Goal: Task Accomplishment & Management: Complete application form

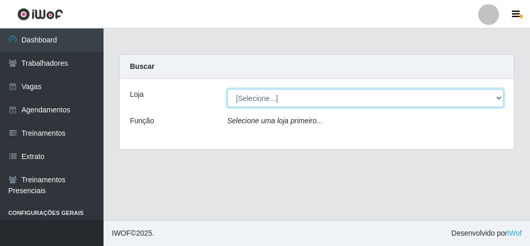
click at [456, 97] on select "[Selecione...] Rede Econômico - Malvinas Rede Econômico - Prata" at bounding box center [365, 98] width 276 height 18
select select "194"
click at [227, 89] on select "[Selecione...] Rede Econômico - Malvinas Rede Econômico - Prata" at bounding box center [365, 98] width 276 height 18
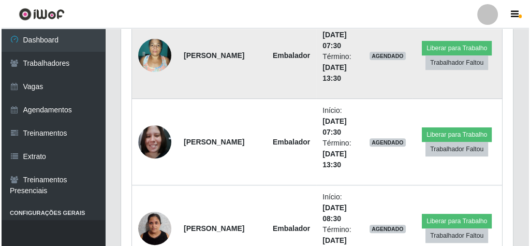
scroll to position [455, 0]
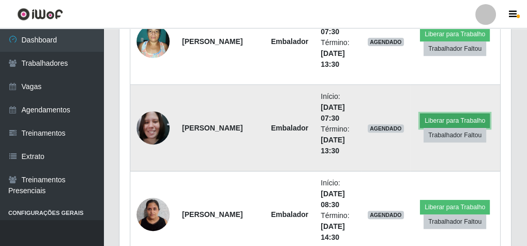
click at [430, 118] on button "Liberar para Trabalho" at bounding box center [455, 120] width 70 height 14
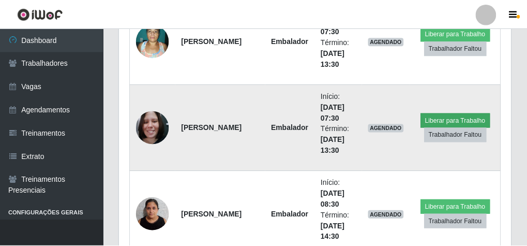
scroll to position [214, 388]
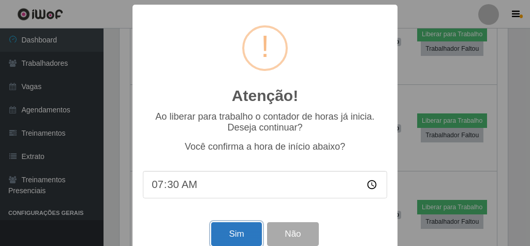
click at [212, 231] on button "Sim" at bounding box center [236, 234] width 50 height 24
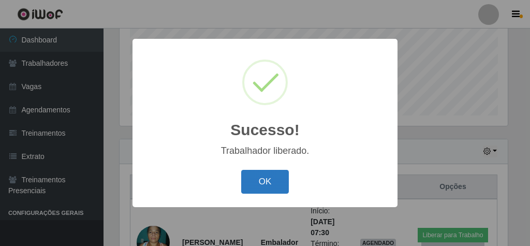
click at [271, 182] on button "OK" at bounding box center [265, 182] width 48 height 24
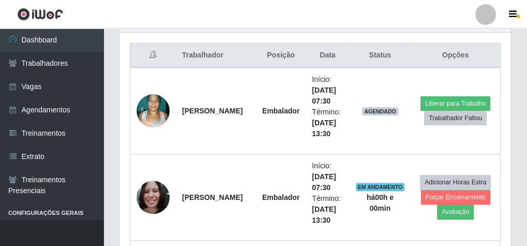
scroll to position [420, 0]
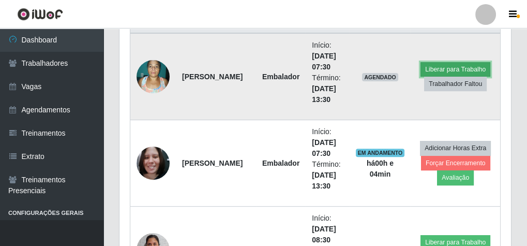
click at [437, 67] on button "Liberar para Trabalho" at bounding box center [456, 69] width 70 height 14
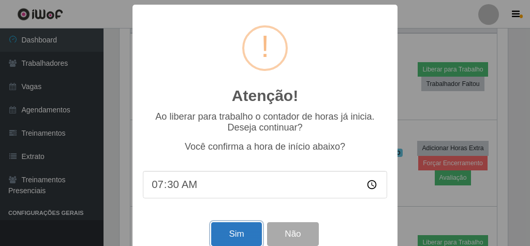
click at [241, 234] on button "Sim" at bounding box center [236, 234] width 50 height 24
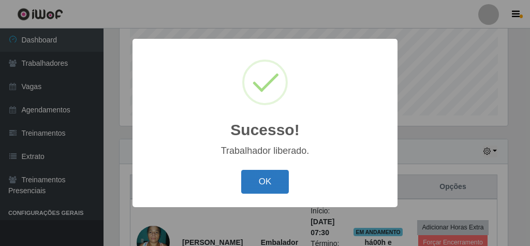
click at [273, 176] on button "OK" at bounding box center [265, 182] width 48 height 24
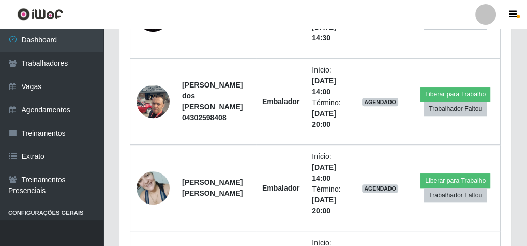
scroll to position [648, 0]
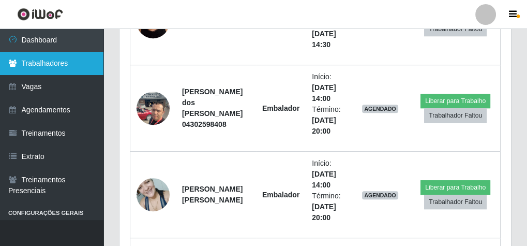
click at [66, 65] on link "Trabalhadores" at bounding box center [51, 63] width 103 height 23
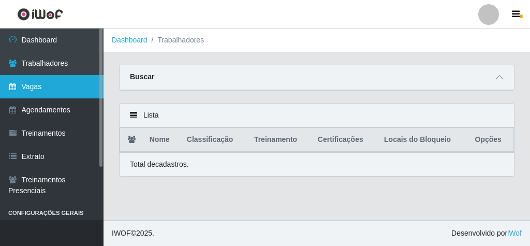
click at [37, 92] on link "Vagas" at bounding box center [51, 86] width 103 height 23
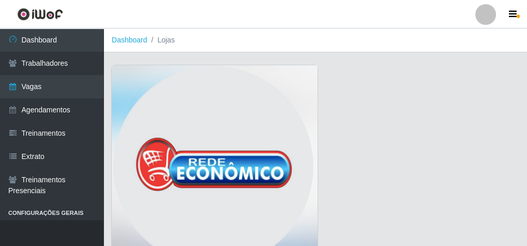
click at [156, 82] on img at bounding box center [215, 168] width 206 height 207
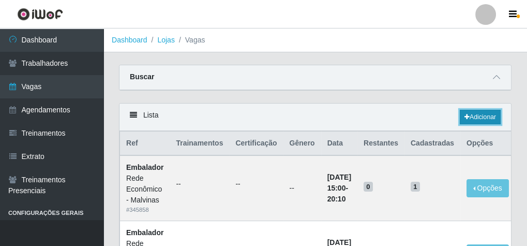
click at [472, 114] on link "Adicionar" at bounding box center [480, 117] width 41 height 14
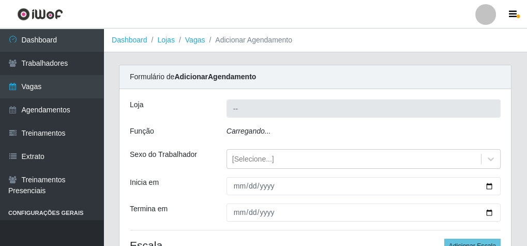
type input "Rede Econômico - Malvinas"
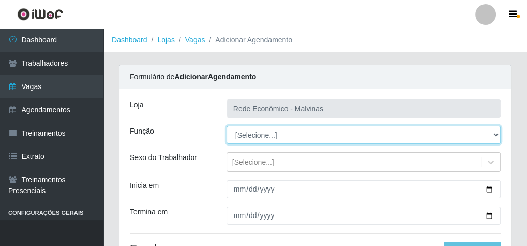
click at [249, 129] on select "[Selecione...] Embalador Embalador + Embalador ++ Operador de Caixa Operador de…" at bounding box center [364, 135] width 274 height 18
select select "1"
click at [227, 126] on select "[Selecione...] Embalador Embalador + Embalador ++ Operador de Caixa Operador de…" at bounding box center [364, 135] width 274 height 18
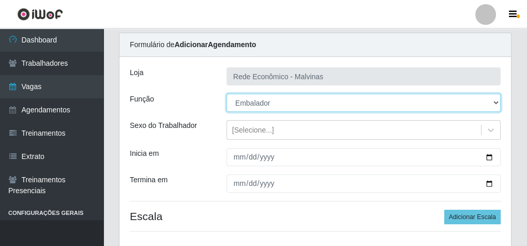
scroll to position [41, 0]
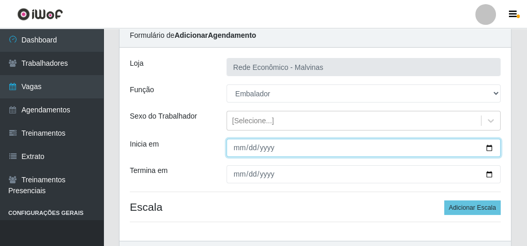
click at [235, 148] on input "Inicia em" at bounding box center [364, 148] width 274 height 18
type input "[DATE]"
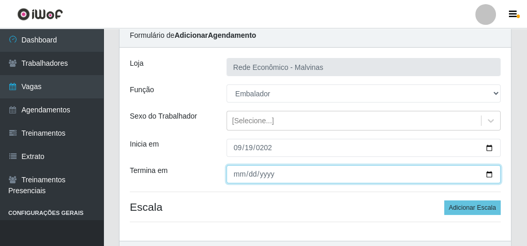
click at [240, 175] on input "Termina em" at bounding box center [364, 174] width 274 height 18
type input "[DATE]"
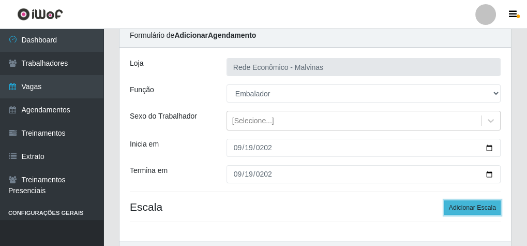
click at [479, 210] on button "Adicionar Escala" at bounding box center [472, 207] width 56 height 14
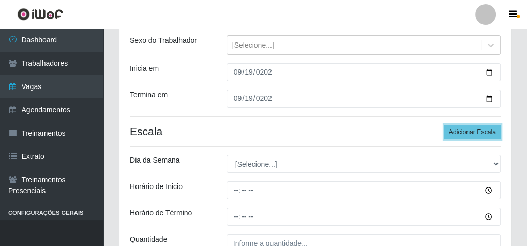
scroll to position [124, 0]
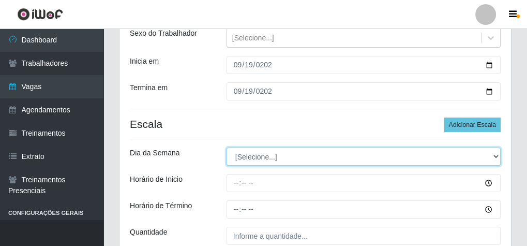
click at [248, 156] on select "[Selecione...] Segunda Terça Quarta Quinta Sexta Sábado Domingo" at bounding box center [364, 156] width 274 height 18
select select "5"
click at [227, 147] on select "[Selecione...] Segunda Terça Quarta Quinta Sexta Sábado Domingo" at bounding box center [364, 156] width 274 height 18
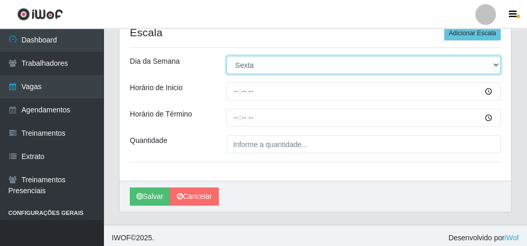
scroll to position [219, 0]
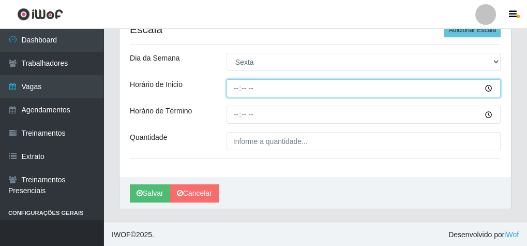
click at [236, 92] on input "Horário de Inicio" at bounding box center [364, 88] width 274 height 18
type input "07:30"
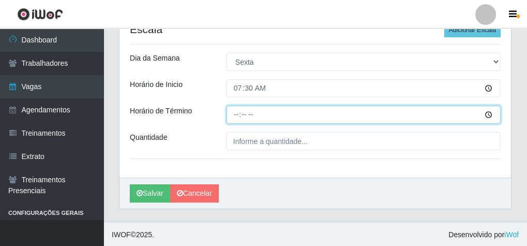
click at [236, 113] on input "Horário de Término" at bounding box center [364, 115] width 274 height 18
type input "13:30"
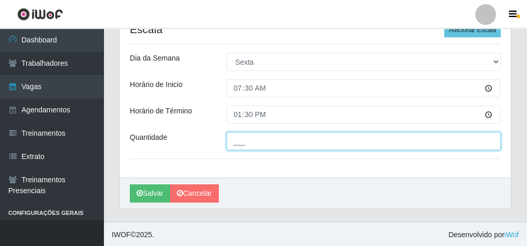
click at [242, 136] on input "___" at bounding box center [364, 141] width 274 height 18
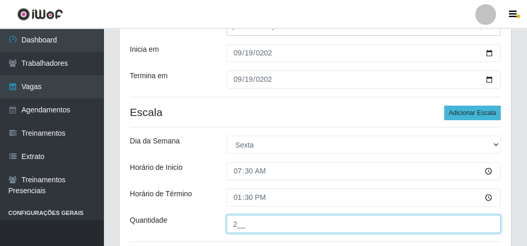
type input "2__"
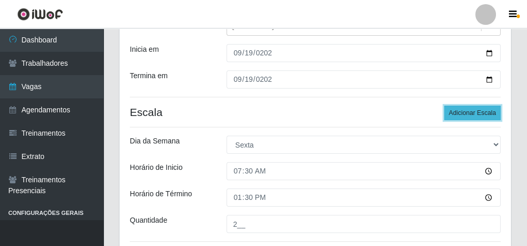
click at [496, 118] on button "Adicionar Escala" at bounding box center [472, 113] width 56 height 14
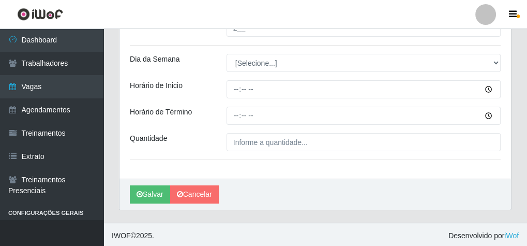
scroll to position [333, 0]
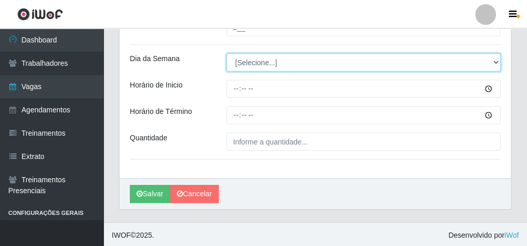
click at [257, 64] on select "[Selecione...] Segunda Terça Quarta Quinta Sexta Sábado Domingo" at bounding box center [364, 62] width 274 height 18
select select "5"
click at [227, 53] on select "[Selecione...] Segunda Terça Quarta Quinta Sexta Sábado Domingo" at bounding box center [364, 62] width 274 height 18
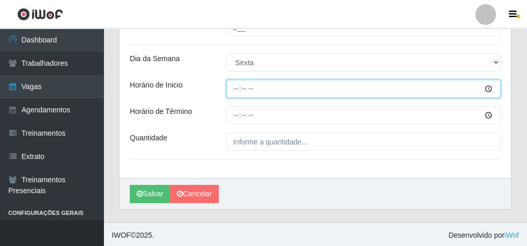
click at [234, 85] on input "Horário de Inicio" at bounding box center [364, 89] width 274 height 18
type input "09:00"
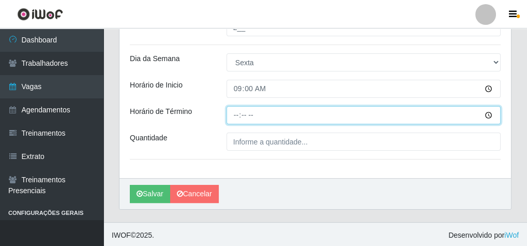
click at [239, 111] on input "Horário de Término" at bounding box center [364, 115] width 274 height 18
type input "15:00"
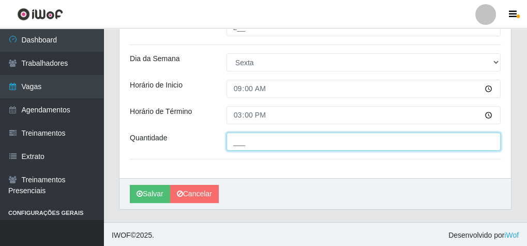
click at [240, 137] on input "___" at bounding box center [364, 141] width 274 height 18
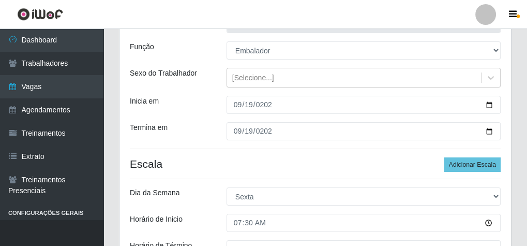
scroll to position [84, 0]
type input "1__"
click at [480, 160] on button "Adicionar Escala" at bounding box center [472, 164] width 56 height 14
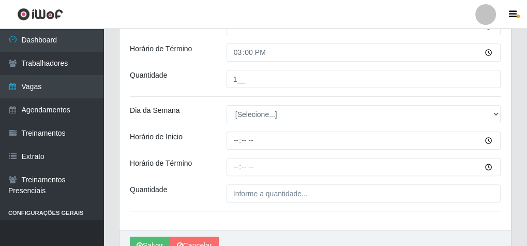
scroll to position [415, 0]
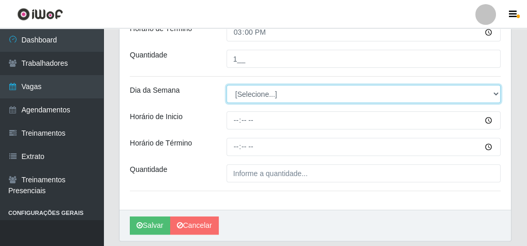
click at [264, 97] on select "[Selecione...] Segunda Terça Quarta Quinta Sexta Sábado Domingo" at bounding box center [364, 94] width 274 height 18
select select "5"
click at [227, 85] on select "[Selecione...] Segunda Terça Quarta Quinta Sexta Sábado Domingo" at bounding box center [364, 94] width 274 height 18
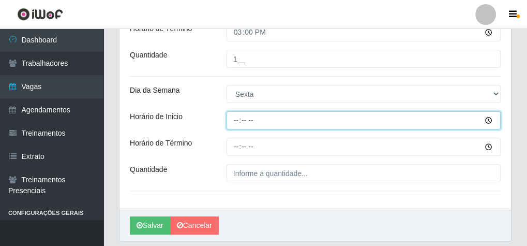
click at [231, 119] on input "Horário de Inicio" at bounding box center [364, 120] width 274 height 18
type input "14:00"
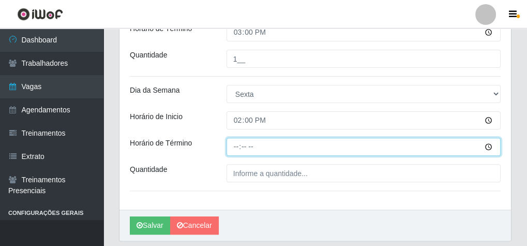
click at [235, 144] on input "Horário de Término" at bounding box center [364, 147] width 274 height 18
type input "20:00"
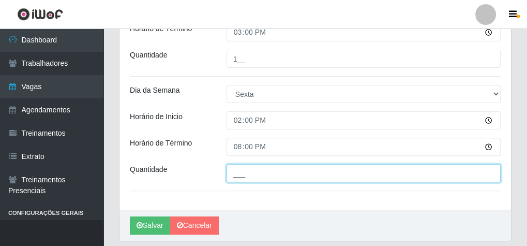
click at [253, 170] on input "___" at bounding box center [364, 173] width 274 height 18
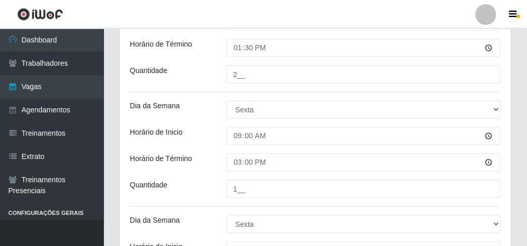
scroll to position [209, 0]
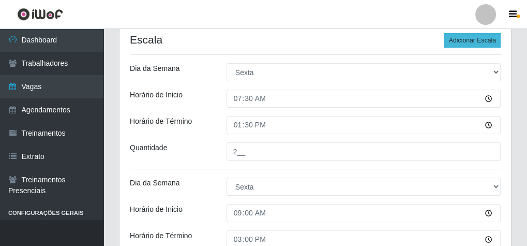
type input "2__"
click at [467, 43] on button "Adicionar Escala" at bounding box center [472, 40] width 56 height 14
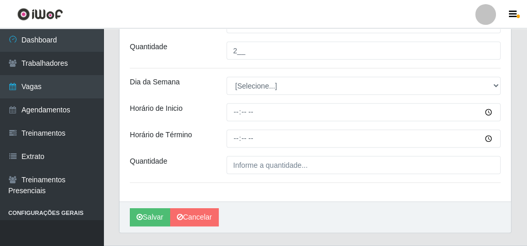
scroll to position [478, 0]
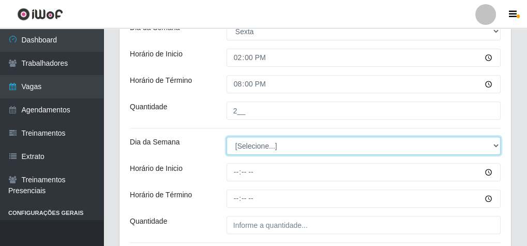
click at [251, 148] on select "[Selecione...] Segunda Terça Quarta Quinta Sexta Sábado Domingo" at bounding box center [364, 146] width 274 height 18
select select "5"
click at [227, 137] on select "[Selecione...] Segunda Terça Quarta Quinta Sexta Sábado Domingo" at bounding box center [364, 146] width 274 height 18
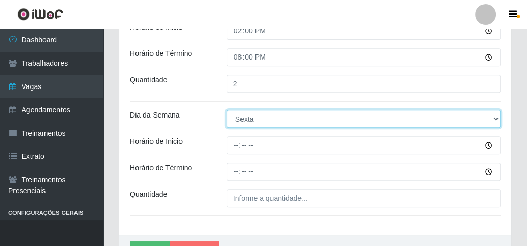
scroll to position [519, 0]
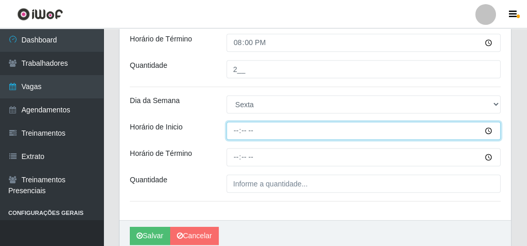
click at [239, 131] on input "Horário de Inicio" at bounding box center [364, 131] width 274 height 18
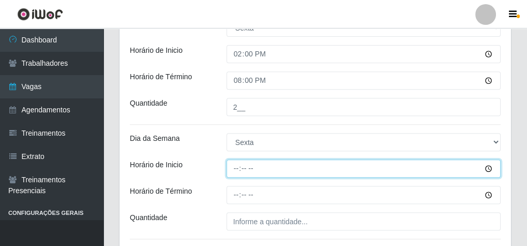
scroll to position [478, 0]
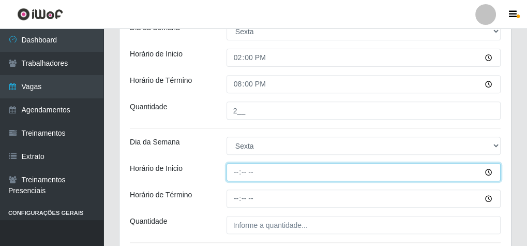
type input "15:00"
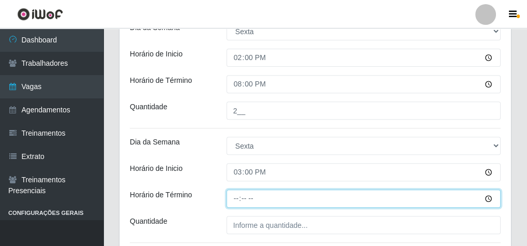
click at [234, 198] on input "Horário de Término" at bounding box center [364, 198] width 274 height 18
type input "20:10"
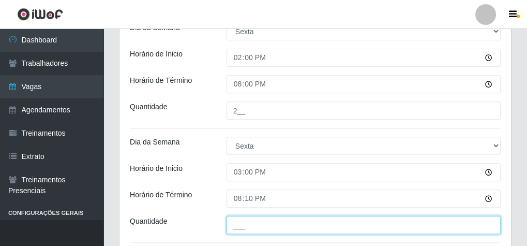
click at [270, 220] on input "___" at bounding box center [364, 225] width 274 height 18
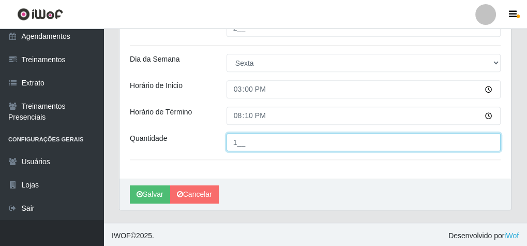
scroll to position [561, 0]
type input "1__"
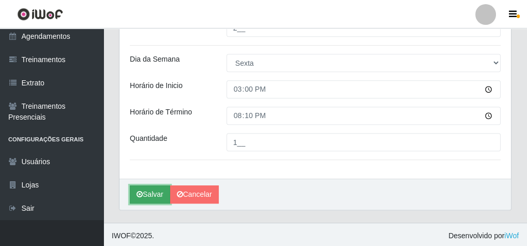
click at [146, 198] on button "Salvar" at bounding box center [150, 194] width 40 height 18
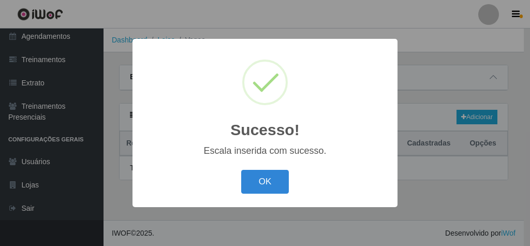
click at [149, 195] on div "Sucesso! × Escala inserida com sucesso. OK Cancel" at bounding box center [265, 123] width 530 height 246
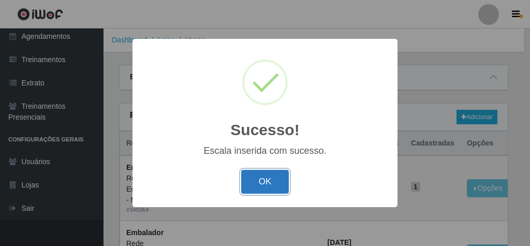
click at [264, 188] on button "OK" at bounding box center [265, 182] width 48 height 24
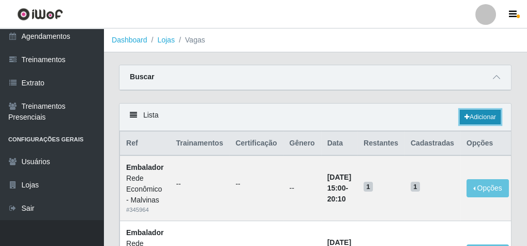
click at [481, 110] on link "Adicionar" at bounding box center [480, 117] width 41 height 14
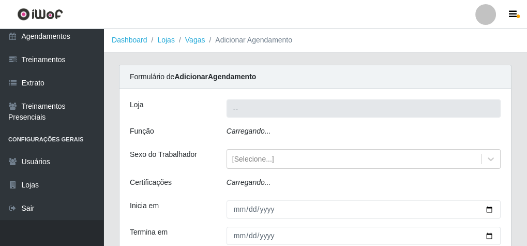
type input "Rede Econômico - Malvinas"
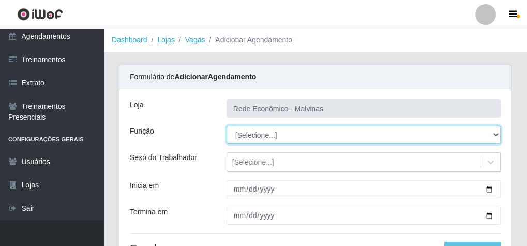
click at [250, 136] on select "[Selecione...] Embalador Embalador + Embalador ++ Operador de Caixa Operador de…" at bounding box center [364, 135] width 274 height 18
select select "1"
click at [227, 126] on select "[Selecione...] Embalador Embalador + Embalador ++ Operador de Caixa Operador de…" at bounding box center [364, 135] width 274 height 18
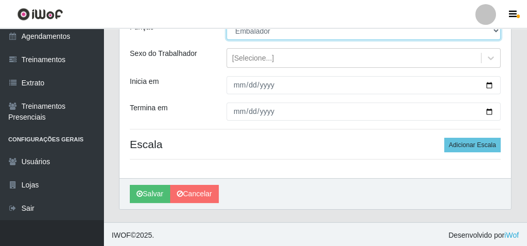
scroll to position [105, 0]
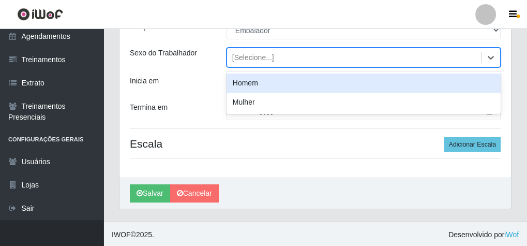
click at [240, 63] on div "[Selecione...]" at bounding box center [354, 57] width 254 height 17
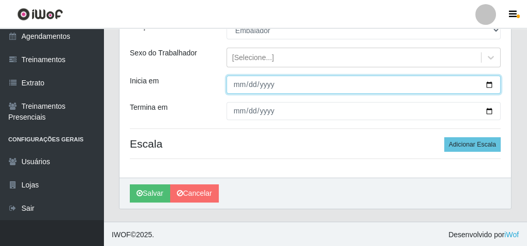
click at [241, 82] on input "Inicia em" at bounding box center [364, 85] width 274 height 18
type input "[DATE]"
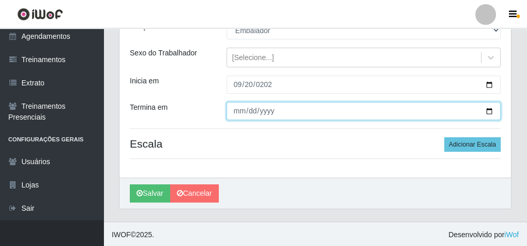
click at [234, 111] on input "Termina em" at bounding box center [364, 111] width 274 height 18
type input "[DATE]"
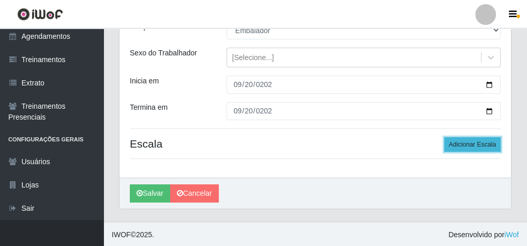
click at [476, 141] on button "Adicionar Escala" at bounding box center [472, 144] width 56 height 14
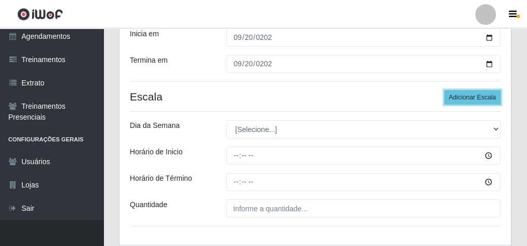
scroll to position [219, 0]
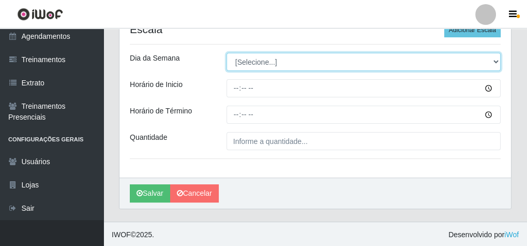
click at [247, 66] on select "[Selecione...] Segunda Terça Quarta Quinta Sexta Sábado Domingo" at bounding box center [364, 62] width 274 height 18
select select "6"
click at [227, 53] on select "[Selecione...] Segunda Terça Quarta Quinta Sexta Sábado Domingo" at bounding box center [364, 62] width 274 height 18
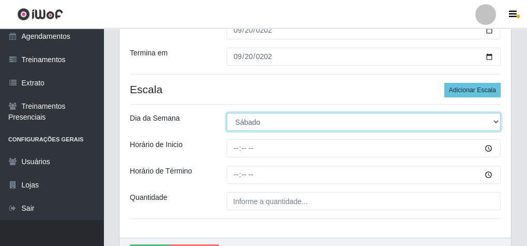
scroll to position [177, 0]
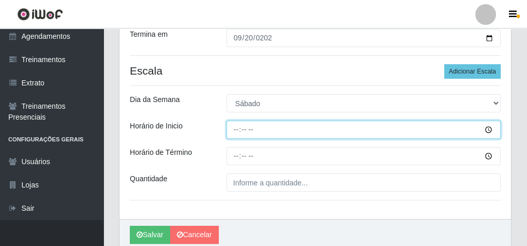
click at [237, 126] on input "Horário de Inicio" at bounding box center [364, 130] width 274 height 18
type input "07:30"
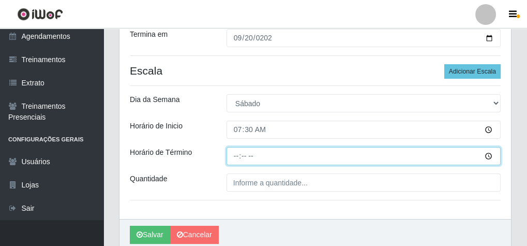
click at [233, 157] on input "Horário de Término" at bounding box center [364, 156] width 274 height 18
type input "13:30"
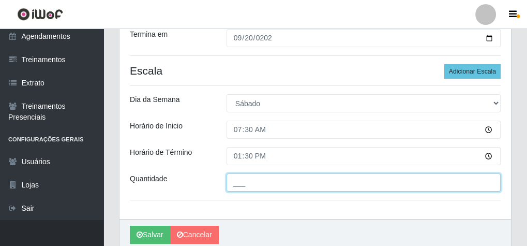
click at [254, 183] on input "___" at bounding box center [364, 182] width 274 height 18
type input "2__"
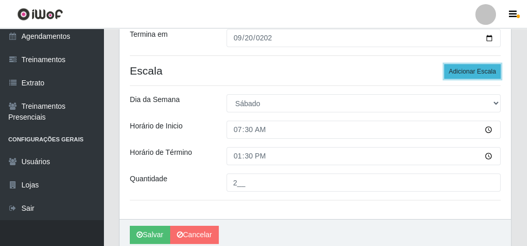
click at [471, 64] on button "Adicionar Escala" at bounding box center [472, 71] width 56 height 14
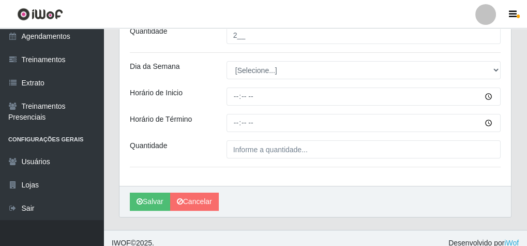
scroll to position [333, 0]
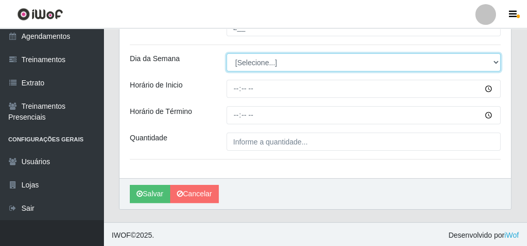
click at [257, 57] on select "[Selecione...] Segunda Terça Quarta Quinta Sexta Sábado Domingo" at bounding box center [364, 62] width 274 height 18
select select "6"
click at [227, 53] on select "[Selecione...] Segunda Terça Quarta Quinta Sexta Sábado Domingo" at bounding box center [364, 62] width 274 height 18
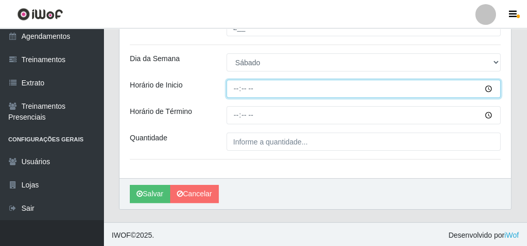
click at [231, 86] on input "Horário de Inicio" at bounding box center [364, 89] width 274 height 18
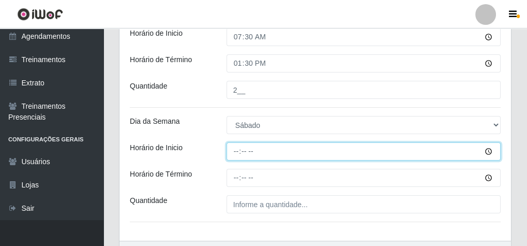
scroll to position [291, 0]
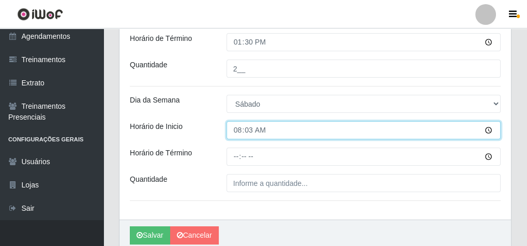
type input "08:30"
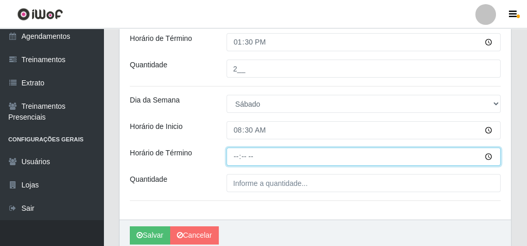
click at [236, 153] on input "Horário de Término" at bounding box center [364, 156] width 274 height 18
type input "14:30"
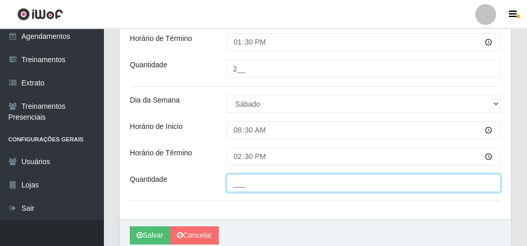
click at [247, 179] on input "___" at bounding box center [364, 183] width 274 height 18
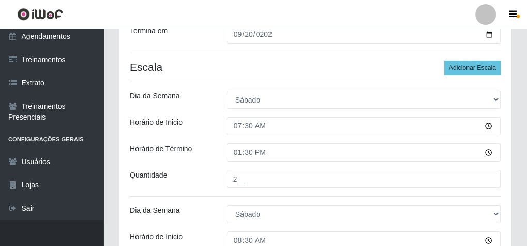
scroll to position [167, 0]
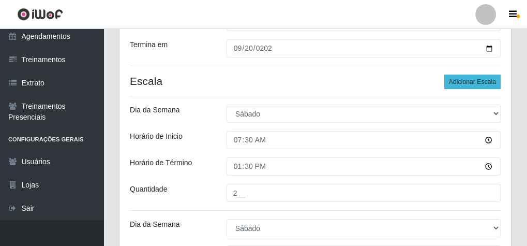
type input "1__"
click at [476, 78] on button "Adicionar Escala" at bounding box center [472, 82] width 56 height 14
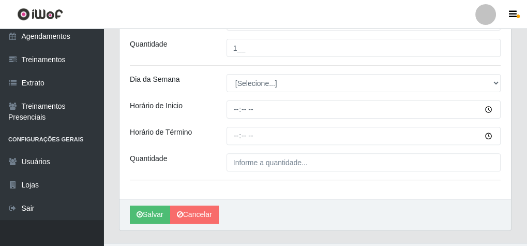
scroll to position [447, 0]
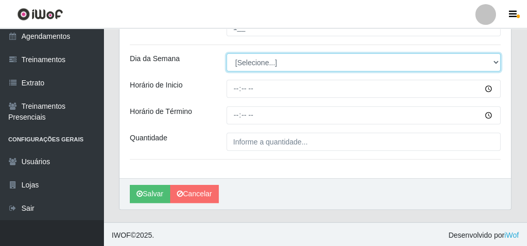
click at [244, 60] on select "[Selecione...] Segunda Terça Quarta Quinta Sexta Sábado Domingo" at bounding box center [364, 62] width 274 height 18
select select "6"
click at [227, 53] on select "[Selecione...] Segunda Terça Quarta Quinta Sexta Sábado Domingo" at bounding box center [364, 62] width 274 height 18
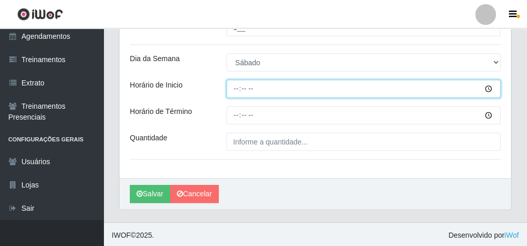
click at [234, 87] on input "Horário de Inicio" at bounding box center [364, 89] width 274 height 18
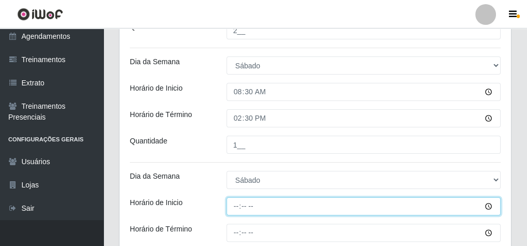
scroll to position [364, 0]
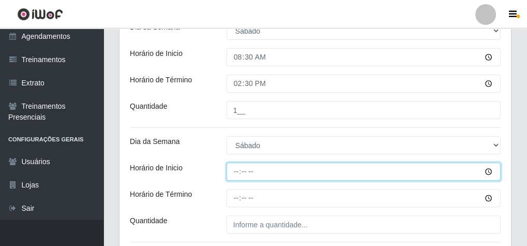
type input "09:00"
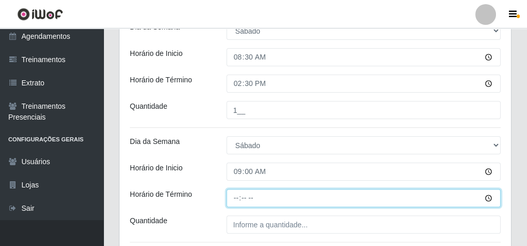
click at [235, 194] on input "Horário de Término" at bounding box center [364, 198] width 274 height 18
type input "15:00"
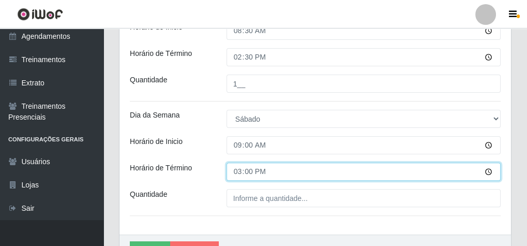
scroll to position [406, 0]
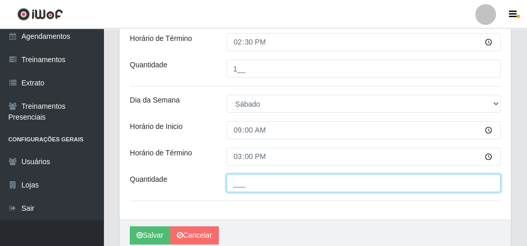
click at [258, 188] on input "___" at bounding box center [364, 183] width 274 height 18
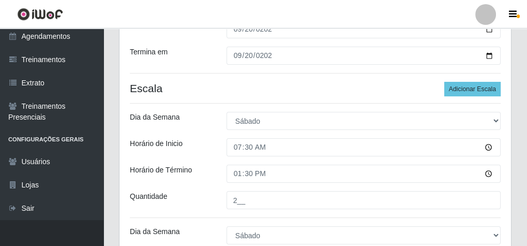
scroll to position [157, 0]
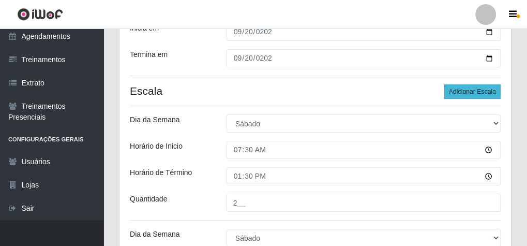
type input "1__"
click at [500, 90] on button "Adicionar Escala" at bounding box center [472, 91] width 56 height 14
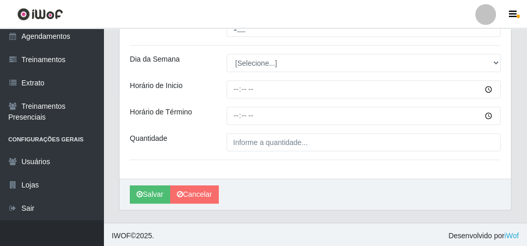
scroll to position [561, 0]
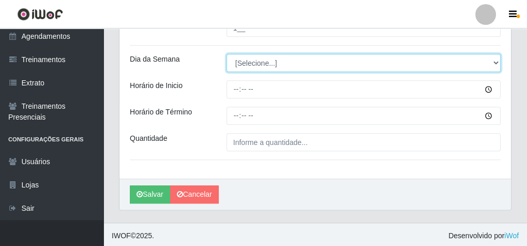
click at [262, 67] on select "[Selecione...] Segunda Terça Quarta Quinta Sexta Sábado Domingo" at bounding box center [364, 63] width 274 height 18
select select "6"
click at [227, 54] on select "[Selecione...] Segunda Terça Quarta Quinta Sexta Sábado Domingo" at bounding box center [364, 63] width 274 height 18
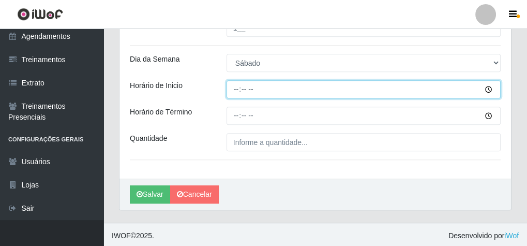
click at [236, 87] on input "Horário de Inicio" at bounding box center [364, 89] width 274 height 18
type input "14:00"
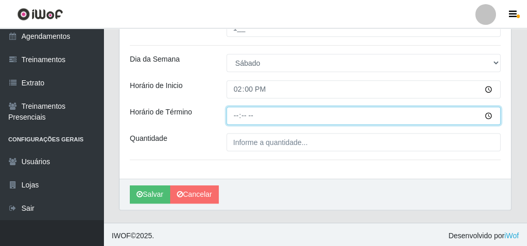
click at [234, 114] on input "Horário de Término" at bounding box center [364, 116] width 274 height 18
type input "20:00"
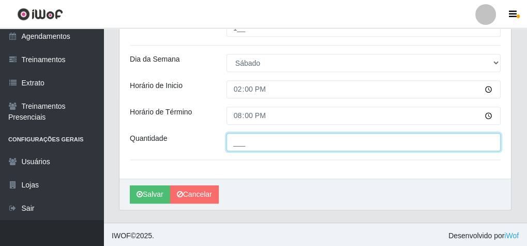
click at [243, 137] on input "___" at bounding box center [364, 142] width 274 height 18
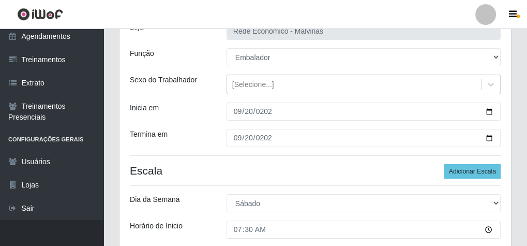
scroll to position [64, 0]
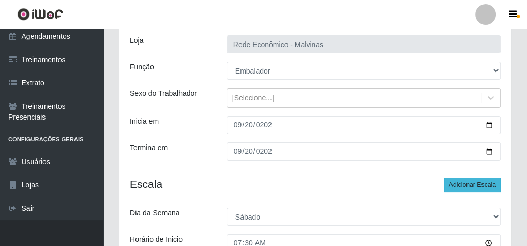
type input "2__"
click at [471, 182] on button "Adicionar Escala" at bounding box center [472, 184] width 56 height 14
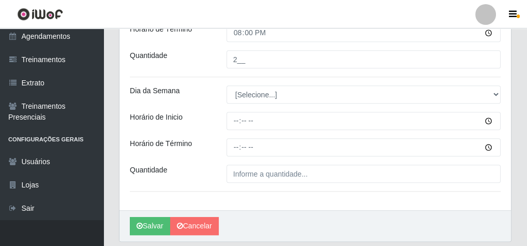
scroll to position [675, 0]
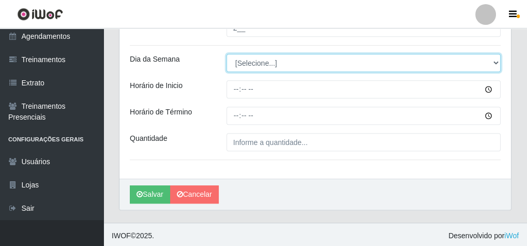
click at [265, 54] on select "[Selecione...] Segunda Terça Quarta Quinta Sexta Sábado Domingo" at bounding box center [364, 63] width 274 height 18
select select "6"
click at [227, 54] on select "[Selecione...] Segunda Terça Quarta Quinta Sexta Sábado Domingo" at bounding box center [364, 63] width 274 height 18
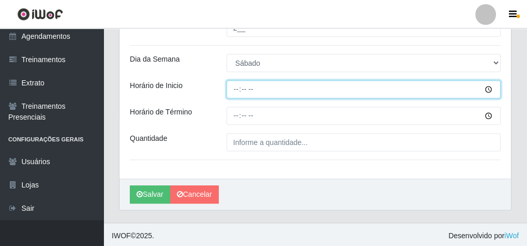
click at [236, 89] on input "Horário de Inicio" at bounding box center [364, 89] width 274 height 18
type input "15:00"
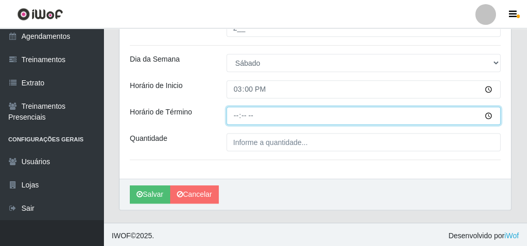
click at [236, 114] on input "Horário de Término" at bounding box center [364, 116] width 274 height 18
type input "20:10"
drag, startPoint x: 238, startPoint y: 114, endPoint x: 253, endPoint y: 136, distance: 26.4
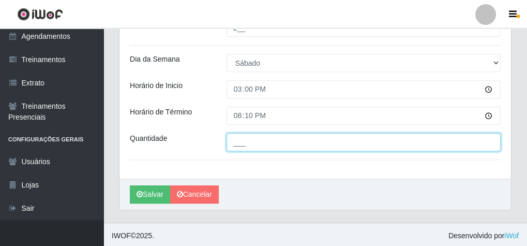
drag, startPoint x: 253, startPoint y: 140, endPoint x: 254, endPoint y: 145, distance: 5.8
click at [254, 145] on input "___" at bounding box center [364, 142] width 274 height 18
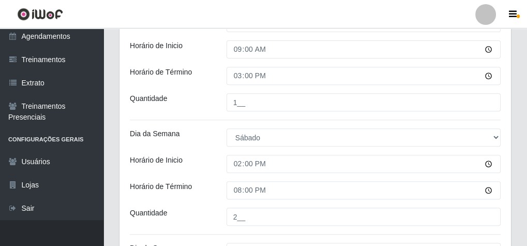
scroll to position [592, 0]
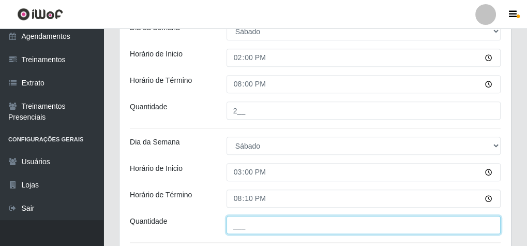
click at [234, 226] on input "___" at bounding box center [364, 225] width 274 height 18
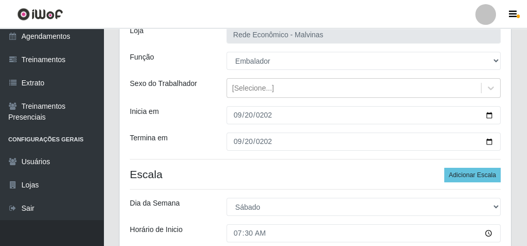
scroll to position [54, 0]
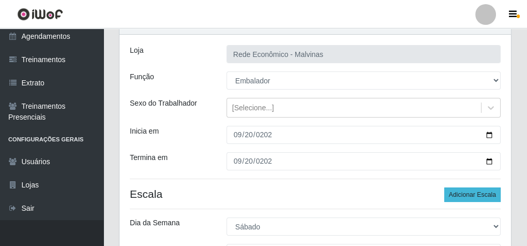
type input "_1_"
click at [487, 188] on button "Adicionar Escala" at bounding box center [472, 194] width 56 height 14
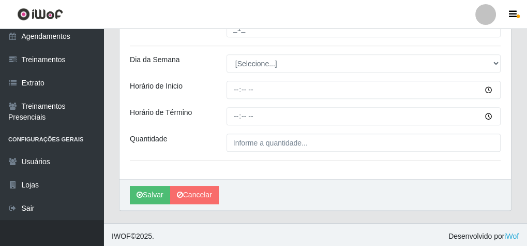
scroll to position [789, 0]
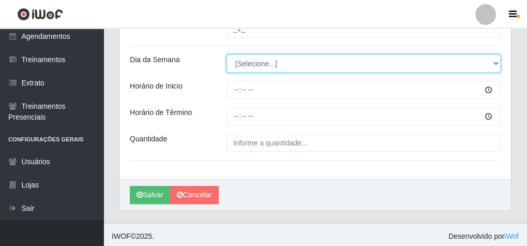
click at [274, 67] on select "[Selecione...] Segunda Terça Quarta Quinta Sexta Sábado Domingo" at bounding box center [364, 63] width 274 height 18
select select "6"
click at [227, 54] on select "[Selecione...] Segunda Terça Quarta Quinta Sexta Sábado Domingo" at bounding box center [364, 63] width 274 height 18
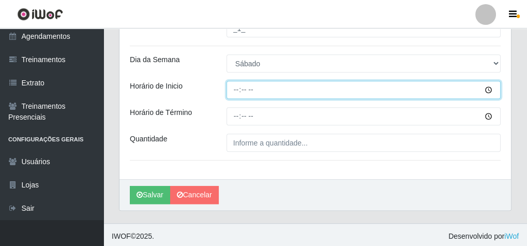
click at [235, 83] on input "Horário de Inicio" at bounding box center [364, 90] width 274 height 18
type input "16:00"
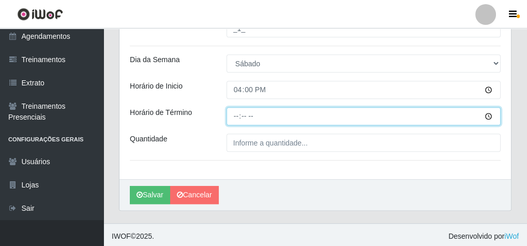
click at [236, 115] on input "Horário de Término" at bounding box center [364, 116] width 274 height 18
type input "20:10"
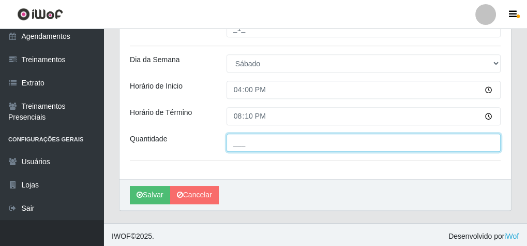
click at [242, 137] on input "___" at bounding box center [364, 142] width 274 height 18
type input "1__"
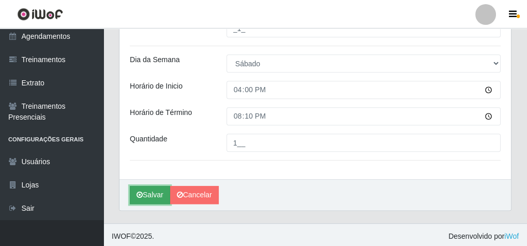
click at [145, 197] on button "Salvar" at bounding box center [150, 195] width 40 height 18
click at [146, 190] on button "Salvar" at bounding box center [150, 195] width 40 height 18
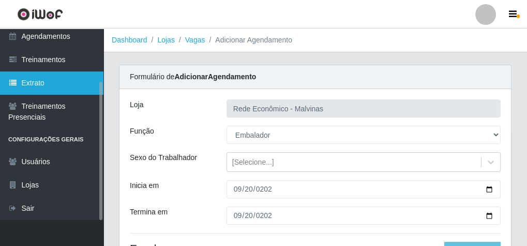
scroll to position [0, 0]
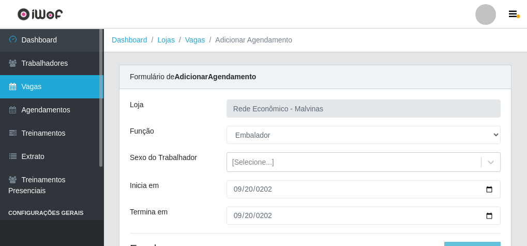
click at [58, 89] on link "Vagas" at bounding box center [51, 86] width 103 height 23
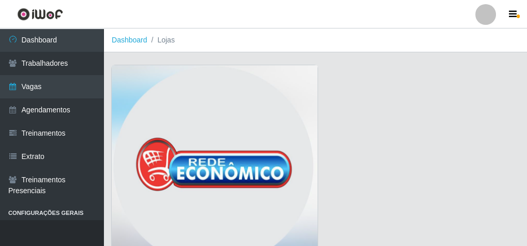
click at [191, 98] on img at bounding box center [215, 168] width 206 height 207
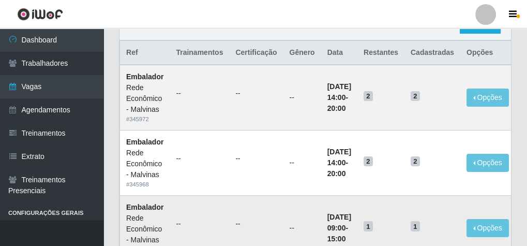
scroll to position [83, 0]
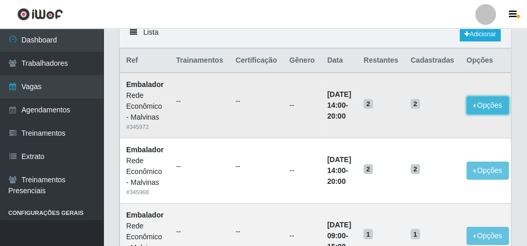
click at [488, 97] on button "Opções" at bounding box center [488, 105] width 42 height 18
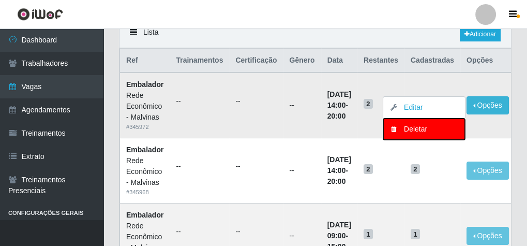
click at [439, 128] on div "Deletar" at bounding box center [424, 129] width 61 height 11
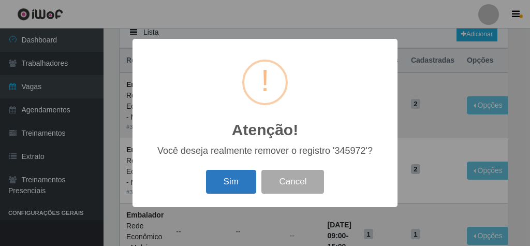
click at [219, 176] on button "Sim" at bounding box center [231, 182] width 50 height 24
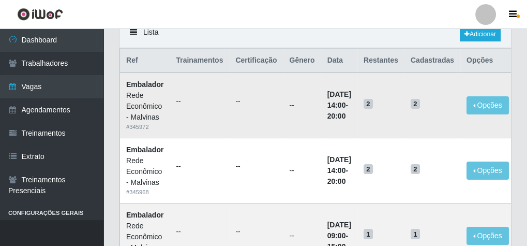
scroll to position [0, 0]
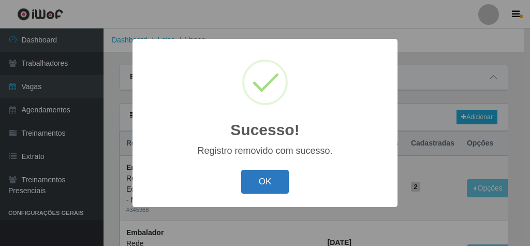
click at [268, 184] on button "OK" at bounding box center [265, 182] width 48 height 24
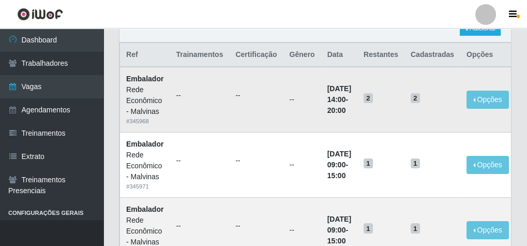
scroll to position [83, 0]
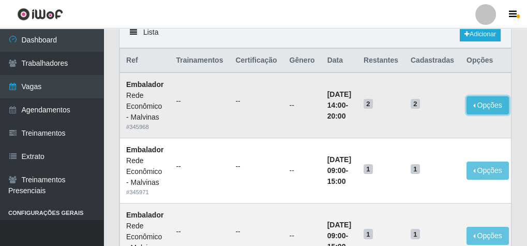
click at [496, 106] on button "Opções" at bounding box center [488, 105] width 42 height 18
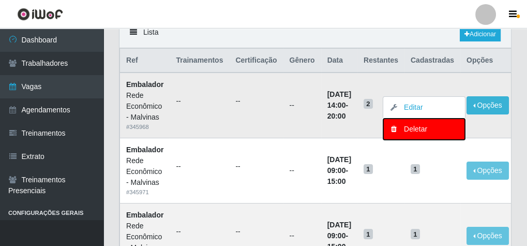
click at [422, 131] on div "Deletar" at bounding box center [424, 129] width 61 height 11
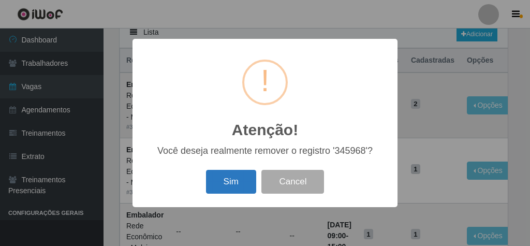
click at [227, 179] on button "Sim" at bounding box center [231, 182] width 50 height 24
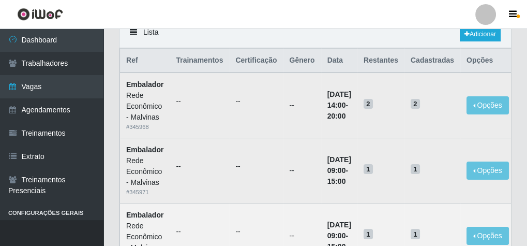
scroll to position [0, 0]
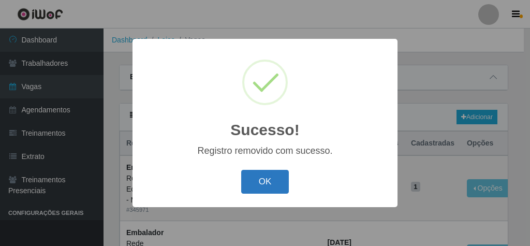
click at [262, 176] on button "OK" at bounding box center [265, 182] width 48 height 24
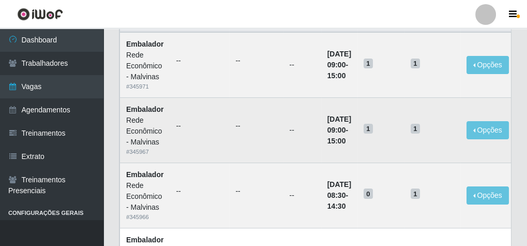
scroll to position [124, 0]
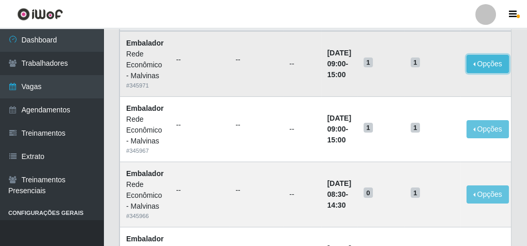
click at [498, 67] on button "Opções" at bounding box center [488, 64] width 42 height 18
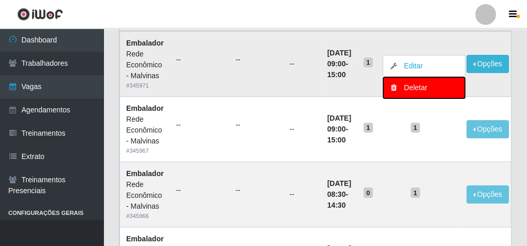
click at [414, 89] on div "Deletar" at bounding box center [424, 87] width 61 height 11
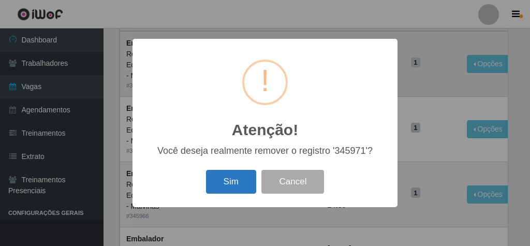
click at [229, 182] on button "Sim" at bounding box center [231, 182] width 50 height 24
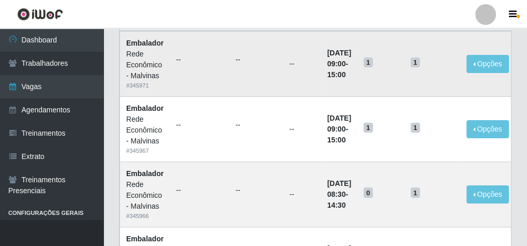
scroll to position [0, 0]
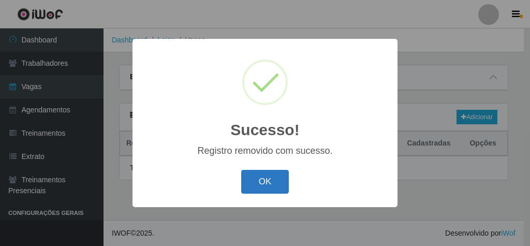
click at [266, 172] on button "OK" at bounding box center [265, 182] width 48 height 24
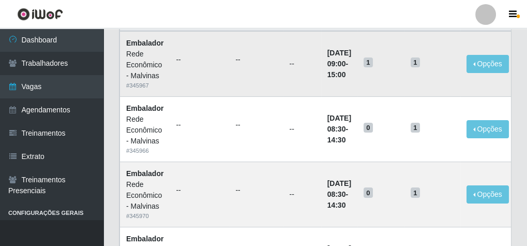
scroll to position [41, 0]
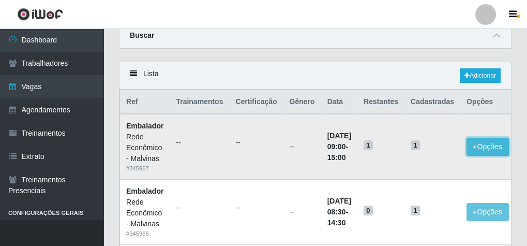
click at [492, 146] on button "Opções" at bounding box center [488, 147] width 42 height 18
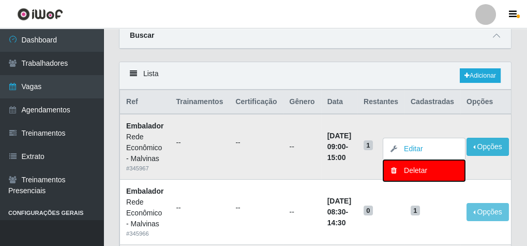
click at [413, 165] on div "Deletar" at bounding box center [424, 170] width 61 height 11
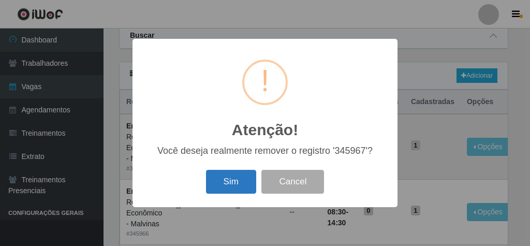
click at [224, 182] on button "Sim" at bounding box center [231, 182] width 50 height 24
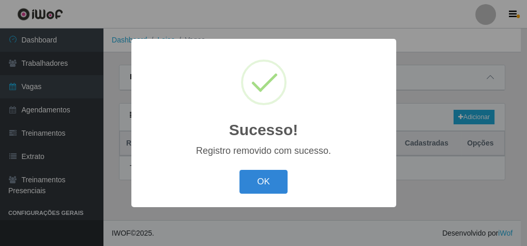
scroll to position [0, 0]
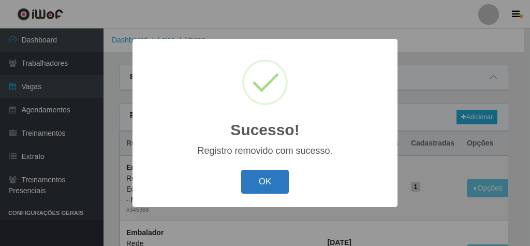
click at [258, 175] on button "OK" at bounding box center [265, 182] width 48 height 24
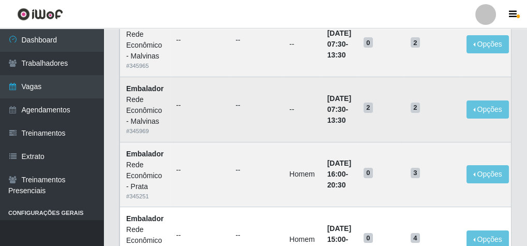
scroll to position [290, 0]
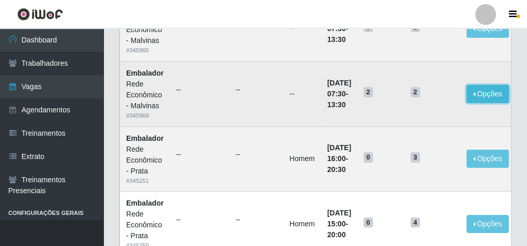
click at [495, 96] on button "Opções" at bounding box center [488, 94] width 42 height 18
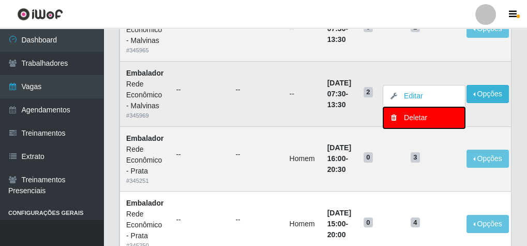
click at [437, 114] on div "Deletar" at bounding box center [424, 117] width 61 height 11
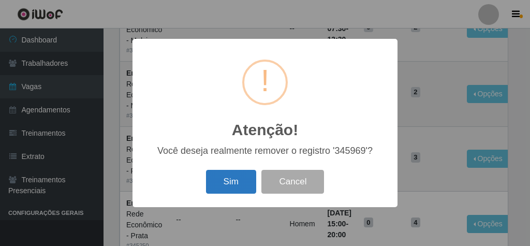
click at [245, 187] on button "Sim" at bounding box center [231, 182] width 50 height 24
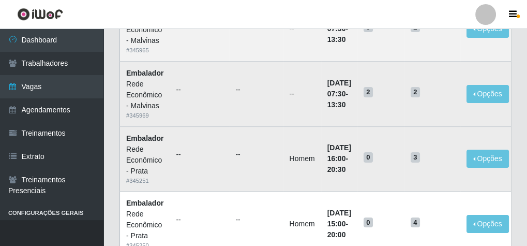
scroll to position [0, 0]
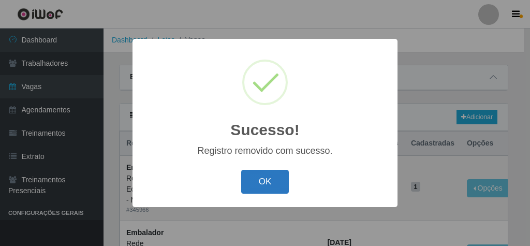
click at [280, 176] on button "OK" at bounding box center [265, 182] width 48 height 24
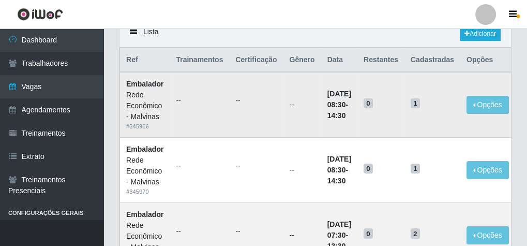
scroll to position [130, 0]
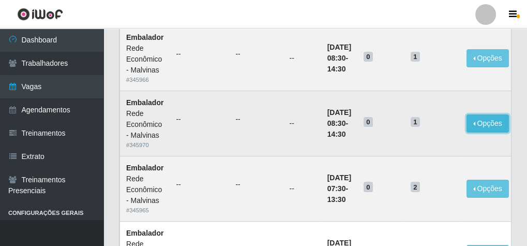
click at [491, 120] on button "Opções" at bounding box center [488, 123] width 42 height 18
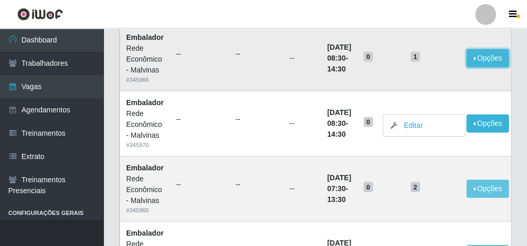
click at [489, 52] on button "Opções" at bounding box center [488, 58] width 42 height 18
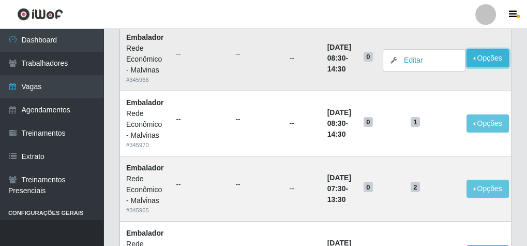
click at [487, 55] on button "Opções" at bounding box center [488, 58] width 42 height 18
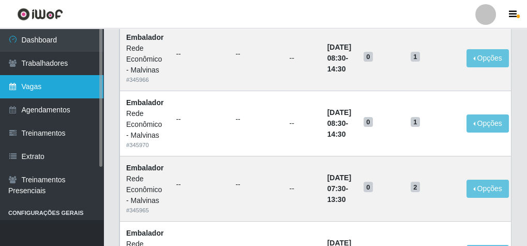
click at [62, 86] on link "Vagas" at bounding box center [51, 86] width 103 height 23
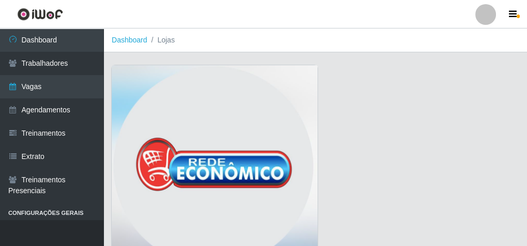
click at [248, 121] on img at bounding box center [215, 168] width 206 height 207
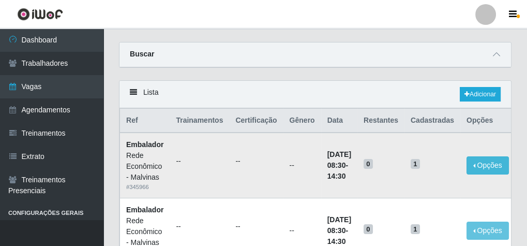
scroll to position [83, 0]
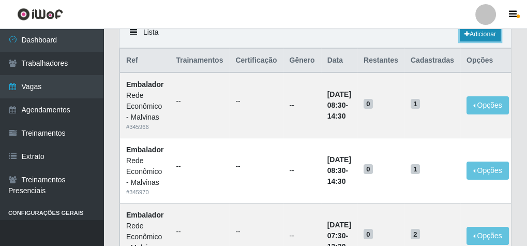
click at [485, 30] on link "Adicionar" at bounding box center [480, 34] width 41 height 14
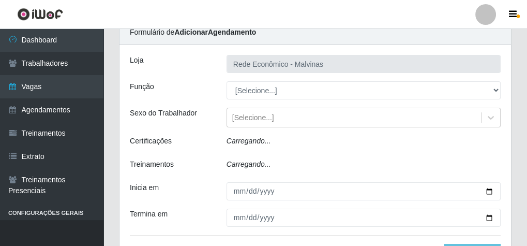
type input "Rede Econômico - Malvinas"
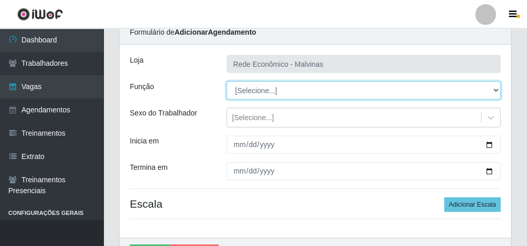
click at [263, 91] on select "[Selecione...] Embalador Embalador + Embalador ++ Operador de Caixa Operador de…" at bounding box center [364, 90] width 274 height 18
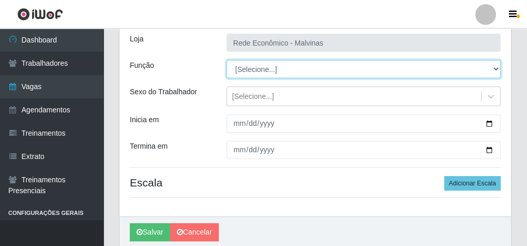
scroll to position [86, 0]
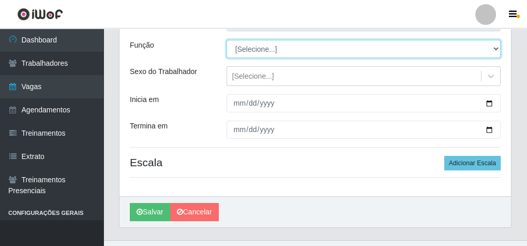
click at [262, 51] on select "[Selecione...] Embalador Embalador + Embalador ++ Operador de Caixa Operador de…" at bounding box center [364, 49] width 274 height 18
select select "1"
click at [227, 40] on select "[Selecione...] Embalador Embalador + Embalador ++ Operador de Caixa Operador de…" at bounding box center [364, 49] width 274 height 18
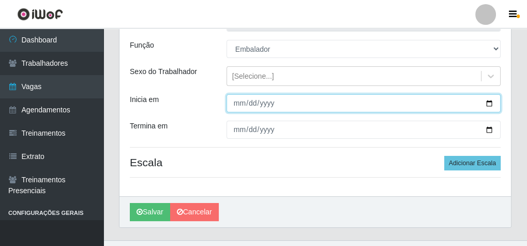
click at [237, 102] on input "Inicia em" at bounding box center [364, 103] width 274 height 18
type input "[DATE]"
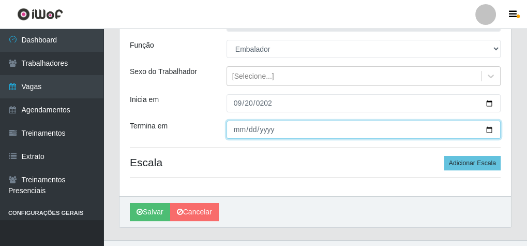
click at [238, 124] on input "Termina em" at bounding box center [364, 130] width 274 height 18
type input "[DATE]"
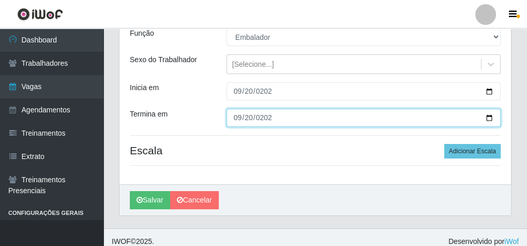
scroll to position [105, 0]
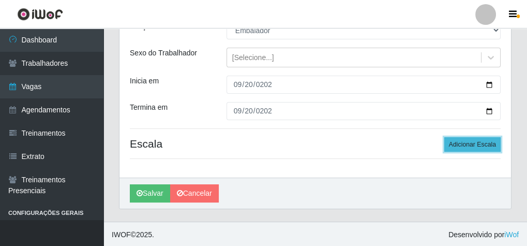
click at [465, 139] on button "Adicionar Escala" at bounding box center [472, 144] width 56 height 14
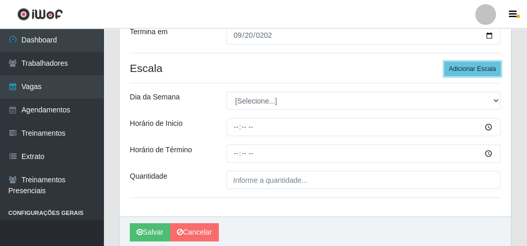
scroll to position [187, 0]
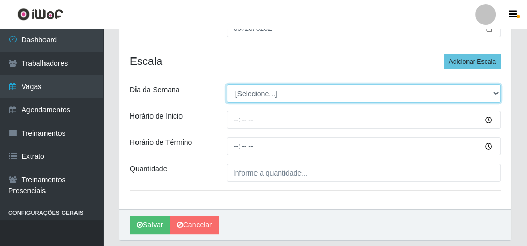
click at [240, 95] on select "[Selecione...] Segunda Terça Quarta Quinta Sexta Sábado Domingo" at bounding box center [364, 93] width 274 height 18
select select "6"
click at [227, 84] on select "[Selecione...] Segunda Terça Quarta Quinta Sexta Sábado Domingo" at bounding box center [364, 93] width 274 height 18
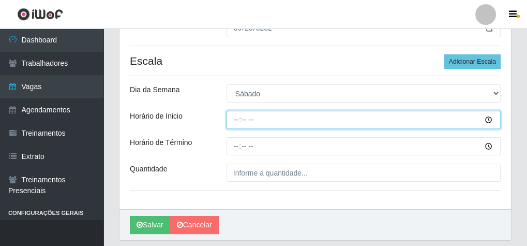
click at [229, 117] on input "Horário de Inicio" at bounding box center [364, 120] width 274 height 18
type input "14:00"
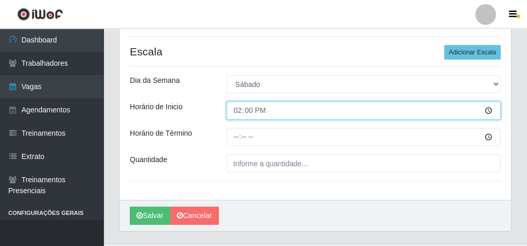
scroll to position [177, 0]
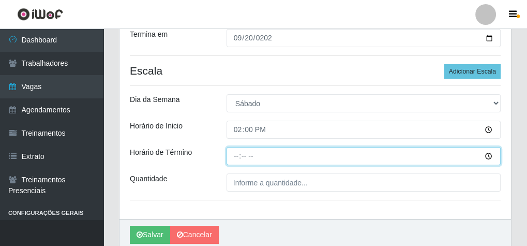
click at [236, 158] on input "Horário de Término" at bounding box center [364, 156] width 274 height 18
type input "20:00"
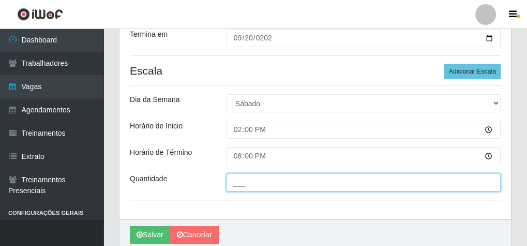
click at [237, 179] on input "___" at bounding box center [364, 182] width 274 height 18
type input "2__"
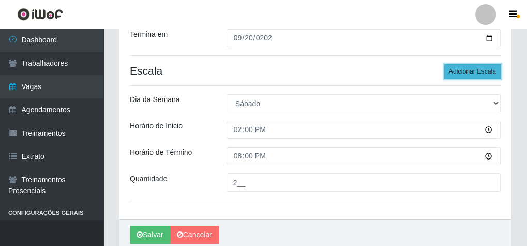
click at [472, 69] on button "Adicionar Escala" at bounding box center [472, 71] width 56 height 14
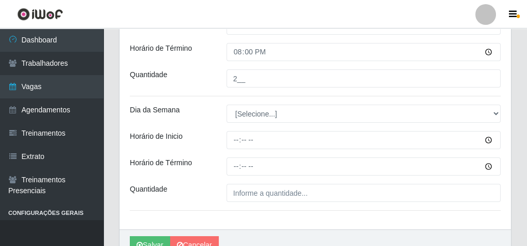
scroll to position [333, 0]
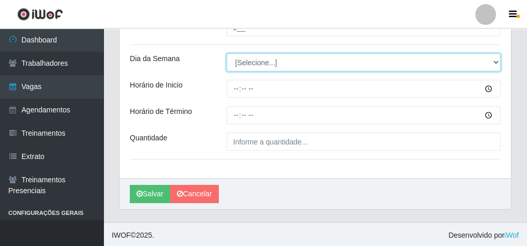
click at [240, 65] on select "[Selecione...] Segunda Terça Quarta Quinta Sexta Sábado Domingo" at bounding box center [364, 62] width 274 height 18
select select "6"
click at [227, 53] on select "[Selecione...] Segunda Terça Quarta Quinta Sexta Sábado Domingo" at bounding box center [364, 62] width 274 height 18
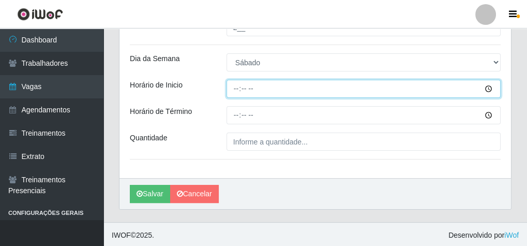
click at [237, 87] on input "Horário de Inicio" at bounding box center [364, 89] width 274 height 18
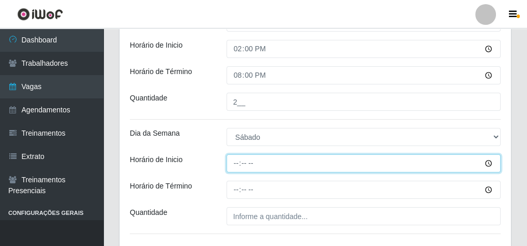
scroll to position [291, 0]
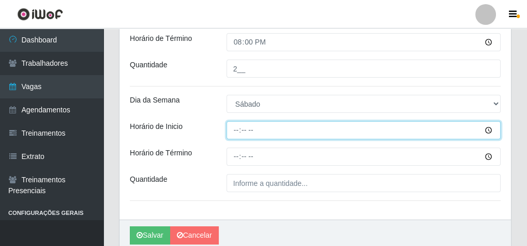
type input "15:00"
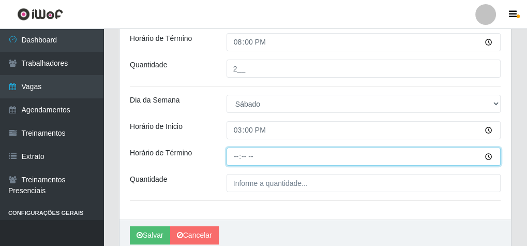
click at [235, 155] on input "Horário de Término" at bounding box center [364, 156] width 274 height 18
type input "20:10"
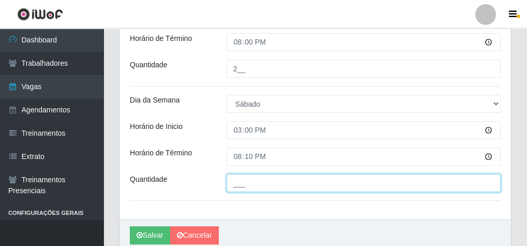
click at [242, 174] on input "___" at bounding box center [364, 183] width 274 height 18
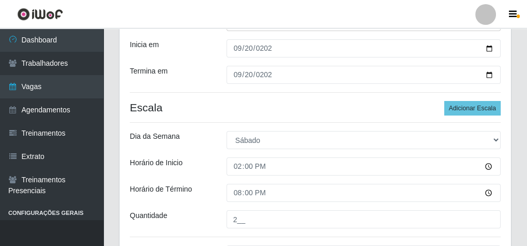
scroll to position [126, 0]
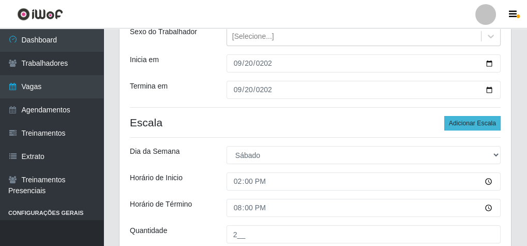
type input "1__"
click at [477, 122] on button "Adicionar Escala" at bounding box center [472, 123] width 56 height 14
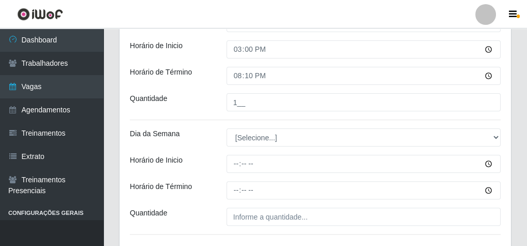
scroll to position [374, 0]
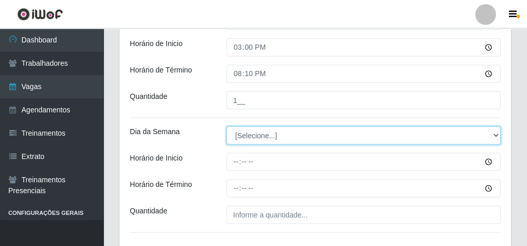
click at [266, 131] on select "[Selecione...] Segunda Terça Quarta Quinta Sexta Sábado Domingo" at bounding box center [364, 135] width 274 height 18
select select "6"
click at [227, 126] on select "[Selecione...] Segunda Terça Quarta Quinta Sexta Sábado Domingo" at bounding box center [364, 135] width 274 height 18
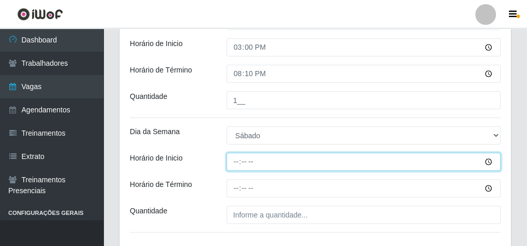
click at [237, 161] on input "Horário de Inicio" at bounding box center [364, 162] width 274 height 18
type input "16:00"
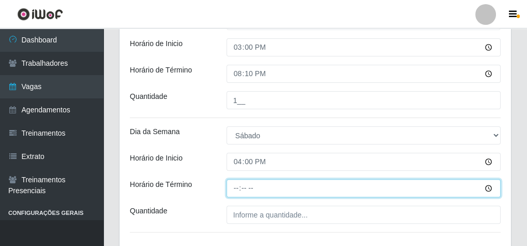
click at [238, 187] on input "Horário de Término" at bounding box center [364, 188] width 274 height 18
type input "20:10"
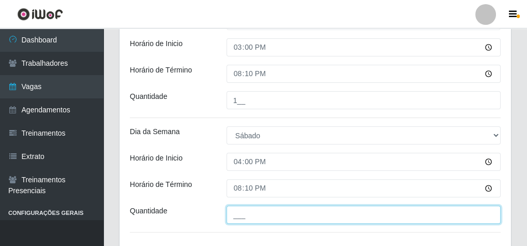
click at [265, 213] on input "___" at bounding box center [364, 214] width 274 height 18
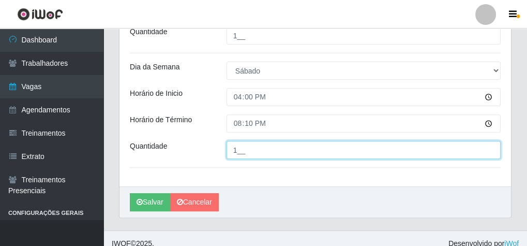
scroll to position [447, 0]
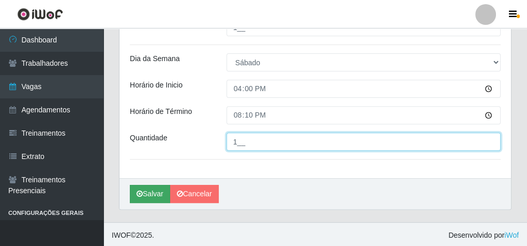
type input "1__"
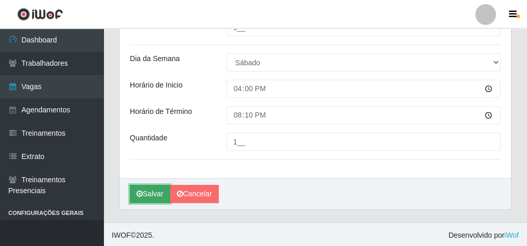
click at [142, 194] on icon "submit" at bounding box center [140, 193] width 6 height 7
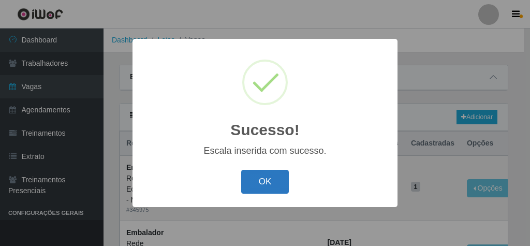
click at [266, 184] on button "OK" at bounding box center [265, 182] width 48 height 24
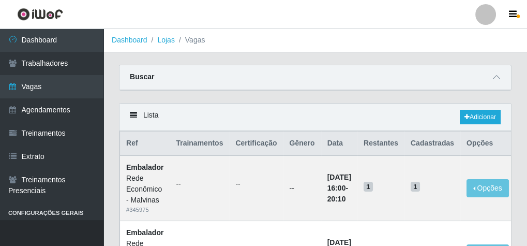
click at [485, 104] on div "Lista Adicionar" at bounding box center [316, 116] width 392 height 27
click at [485, 114] on link "Adicionar" at bounding box center [480, 117] width 41 height 14
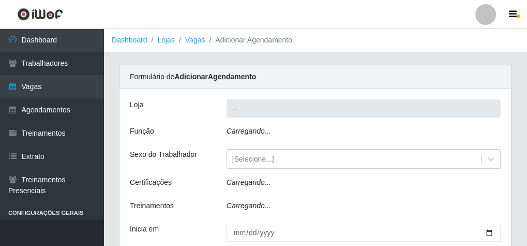
type input "Rede Econômico - Malvinas"
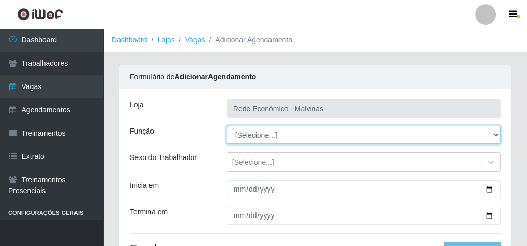
click at [254, 137] on select "[Selecione...] Embalador Embalador + Embalador ++ Operador de Caixa Operador de…" at bounding box center [364, 135] width 274 height 18
select select "1"
click at [227, 126] on select "[Selecione...] Embalador Embalador + Embalador ++ Operador de Caixa Operador de…" at bounding box center [364, 135] width 274 height 18
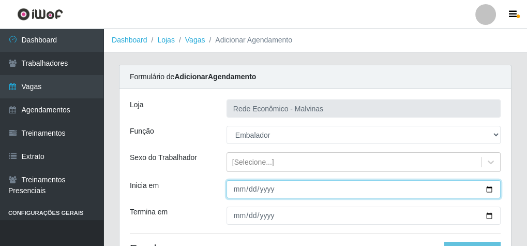
click at [241, 192] on input "Inicia em" at bounding box center [364, 189] width 274 height 18
type input "[DATE]"
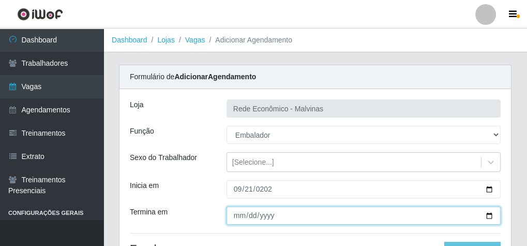
click at [241, 210] on input "Termina em" at bounding box center [364, 215] width 274 height 18
type input "[PHONE_NUMBER]"
type input "[DATE]"
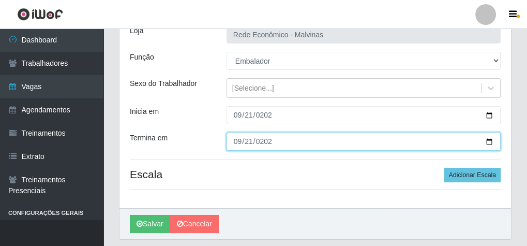
scroll to position [83, 0]
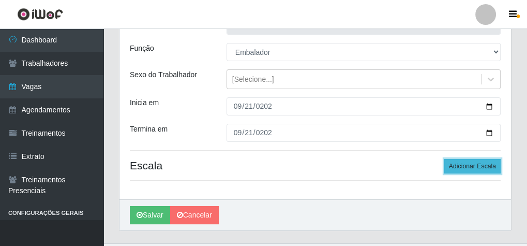
click at [464, 161] on button "Adicionar Escala" at bounding box center [472, 166] width 56 height 14
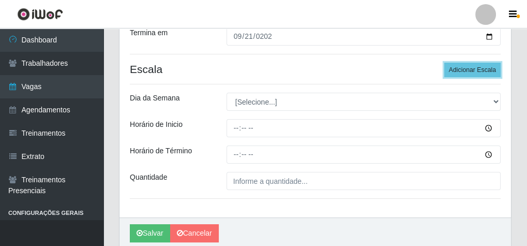
scroll to position [219, 0]
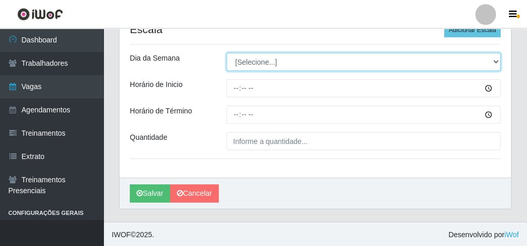
click at [241, 57] on select "[Selecione...] Segunda Terça Quarta Quinta Sexta Sábado Domingo" at bounding box center [364, 62] width 274 height 18
select select "0"
click at [227, 53] on select "[Selecione...] Segunda Terça Quarta Quinta Sexta Sábado Domingo" at bounding box center [364, 62] width 274 height 18
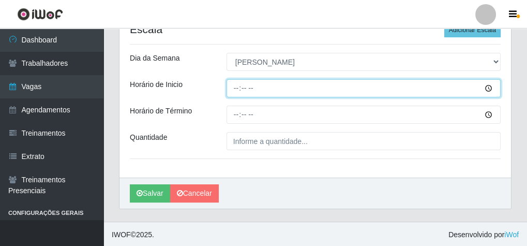
click at [236, 85] on input "Horário de Inicio" at bounding box center [364, 88] width 274 height 18
type input "07:30"
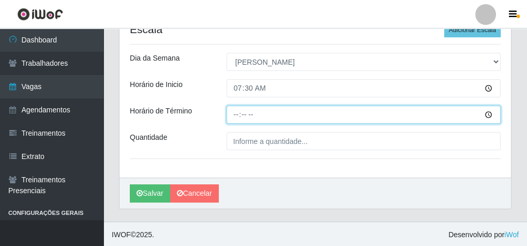
click at [233, 114] on input "Horário de Término" at bounding box center [364, 115] width 274 height 18
type input "12:30"
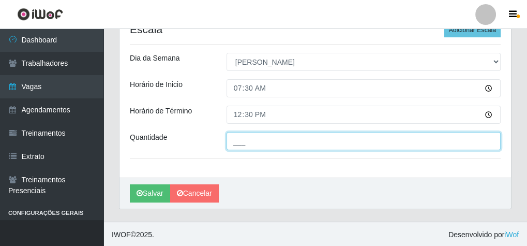
click at [274, 145] on input "___" at bounding box center [364, 141] width 274 height 18
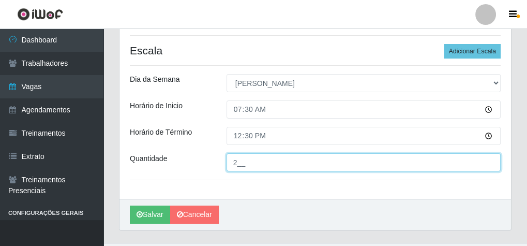
scroll to position [177, 0]
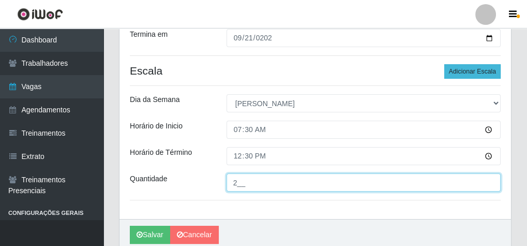
type input "2__"
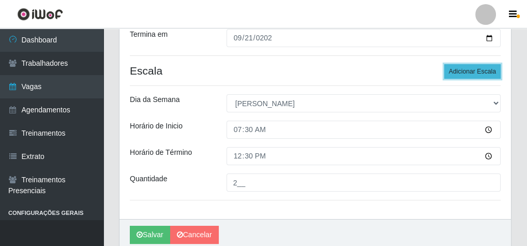
click at [476, 73] on button "Adicionar Escala" at bounding box center [472, 71] width 56 height 14
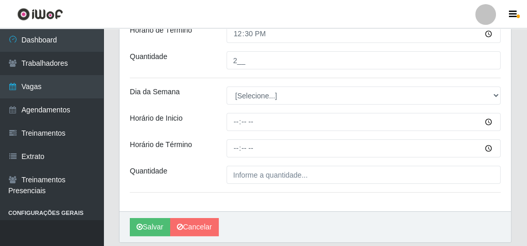
scroll to position [302, 0]
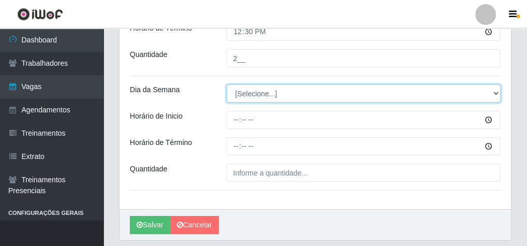
click at [239, 93] on select "[Selecione...] Segunda Terça Quarta Quinta Sexta Sábado Domingo" at bounding box center [364, 93] width 274 height 18
select select "0"
click at [227, 84] on select "[Selecione...] Segunda Terça Quarta Quinta Sexta Sábado Domingo" at bounding box center [364, 93] width 274 height 18
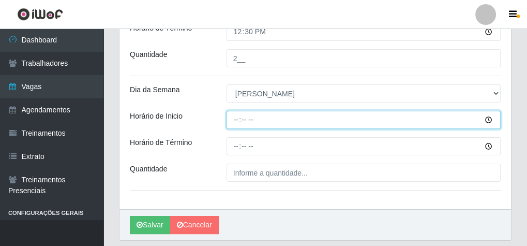
click at [235, 121] on input "Horário de Inicio" at bounding box center [364, 120] width 274 height 18
type input "08:00"
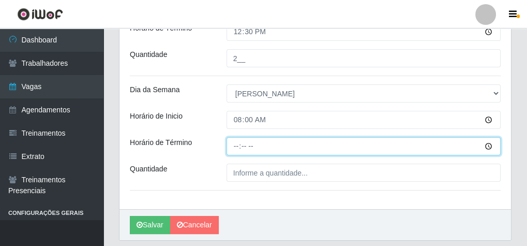
click at [232, 148] on input "Horário de Término" at bounding box center [364, 146] width 274 height 18
type input "13:00"
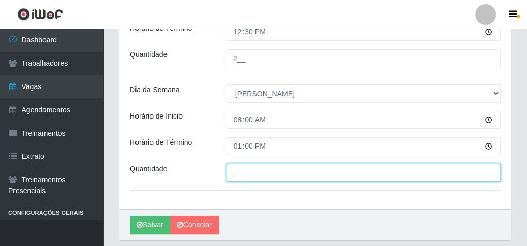
click at [236, 175] on input "___" at bounding box center [364, 173] width 274 height 18
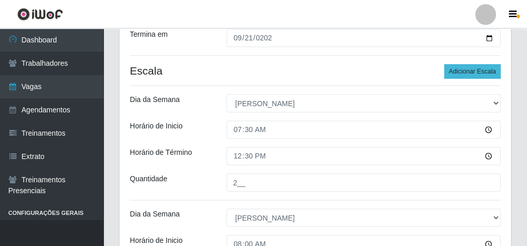
type input "2__"
click at [477, 71] on button "Adicionar Escala" at bounding box center [472, 71] width 56 height 14
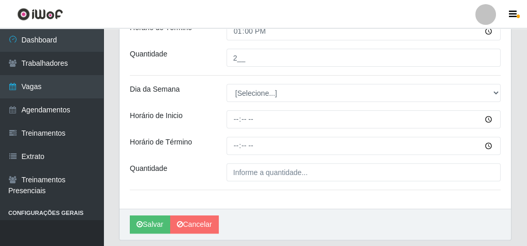
scroll to position [447, 0]
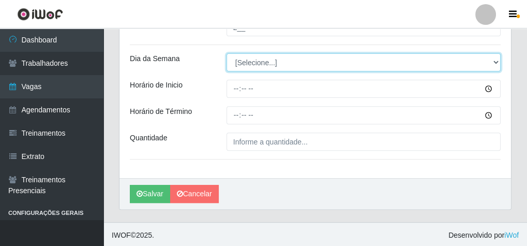
click at [244, 64] on select "[Selecione...] Segunda Terça Quarta Quinta Sexta Sábado Domingo" at bounding box center [364, 62] width 274 height 18
select select "0"
click at [227, 53] on select "[Selecione...] Segunda Terça Quarta Quinta Sexta Sábado Domingo" at bounding box center [364, 62] width 274 height 18
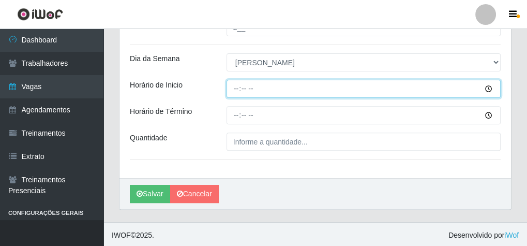
click at [236, 85] on input "Horário de Inicio" at bounding box center [364, 89] width 274 height 18
type input "09:00"
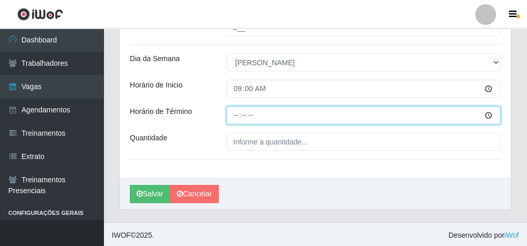
click at [239, 115] on input "Horário de Término" at bounding box center [364, 115] width 274 height 18
type input "13:10"
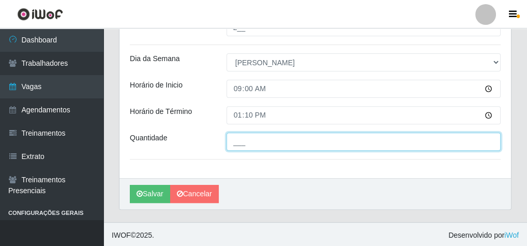
click at [240, 138] on input "___" at bounding box center [364, 141] width 274 height 18
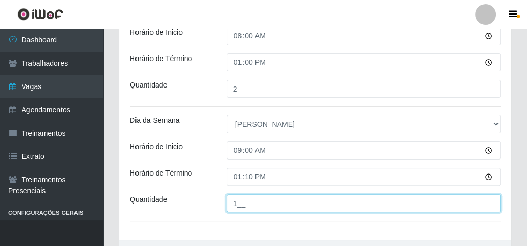
scroll to position [406, 0]
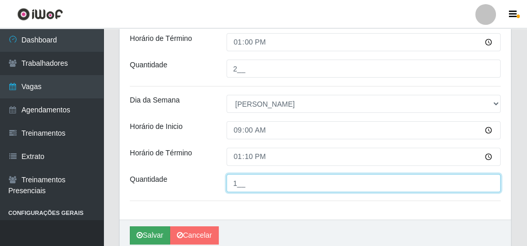
type input "1__"
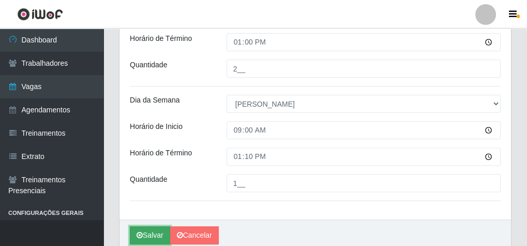
click at [152, 233] on button "Salvar" at bounding box center [150, 235] width 40 height 18
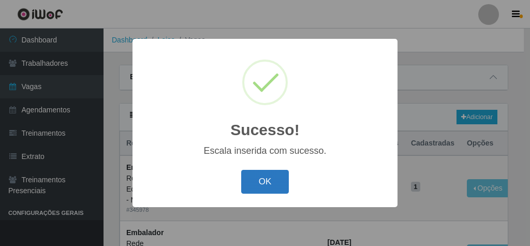
click at [269, 177] on button "OK" at bounding box center [265, 182] width 48 height 24
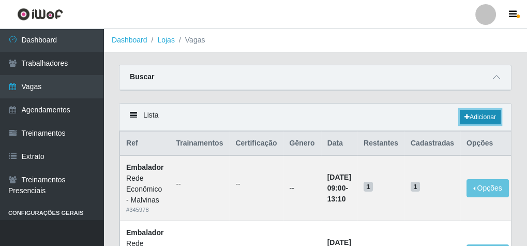
click at [473, 114] on link "Adicionar" at bounding box center [480, 117] width 41 height 14
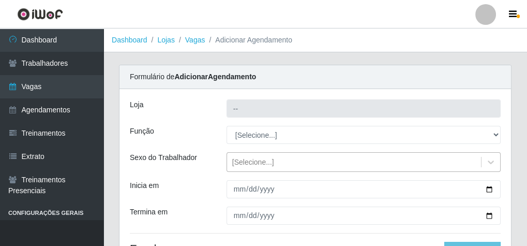
click at [245, 162] on div "[Selecione...]" at bounding box center [253, 162] width 42 height 11
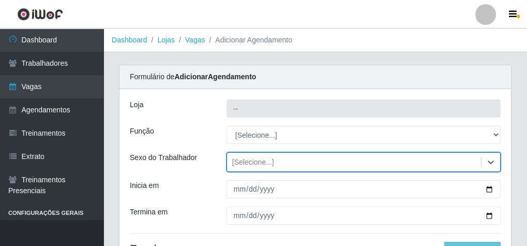
click at [245, 162] on div "[Selecione...]" at bounding box center [253, 162] width 42 height 11
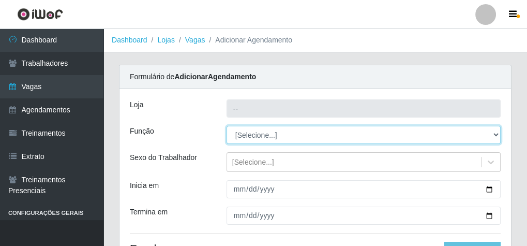
click at [255, 135] on select "[Selecione...] Embalador Embalador + Embalador ++ Operador de Caixa Operador de…" at bounding box center [364, 135] width 274 height 18
type input "Rede Econômico - Malvinas"
select select "1"
click at [227, 126] on select "[Selecione...] Embalador Embalador + Embalador ++ Operador de Caixa Operador de…" at bounding box center [364, 135] width 274 height 18
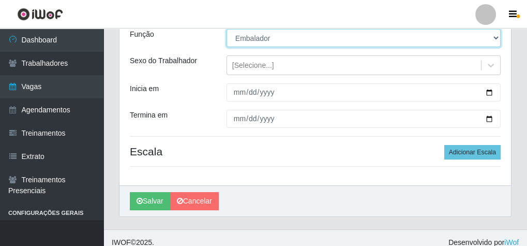
scroll to position [105, 0]
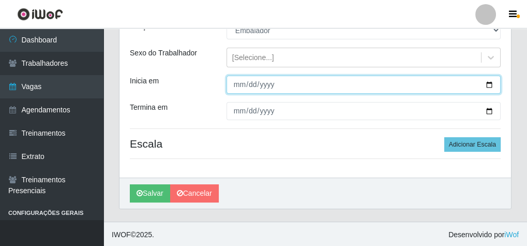
click at [240, 78] on input "Inicia em" at bounding box center [364, 85] width 274 height 18
type input "[DATE]"
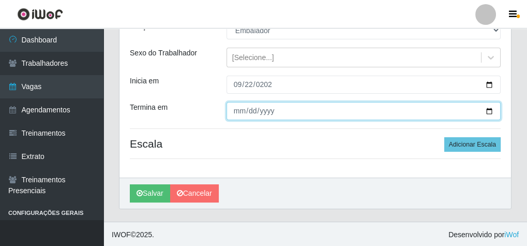
click at [241, 105] on input "Termina em" at bounding box center [364, 111] width 274 height 18
type input "[DATE]"
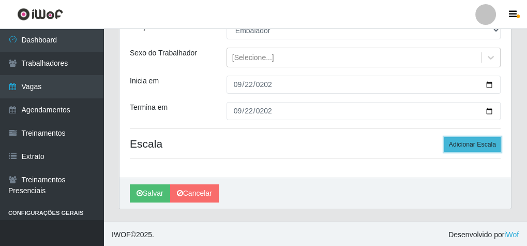
click at [455, 142] on button "Adicionar Escala" at bounding box center [472, 144] width 56 height 14
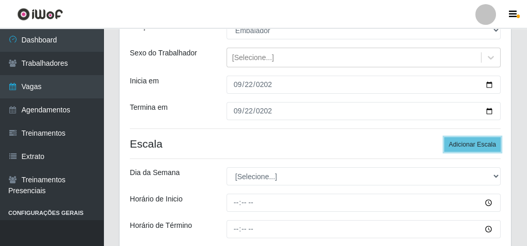
scroll to position [187, 0]
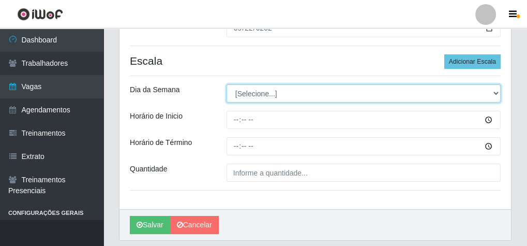
click at [250, 96] on select "[Selecione...] Segunda Terça Quarta Quinta Sexta Sábado Domingo" at bounding box center [364, 93] width 274 height 18
select select "1"
click at [227, 84] on select "[Selecione...] Segunda Terça Quarta Quinta Sexta Sábado Domingo" at bounding box center [364, 93] width 274 height 18
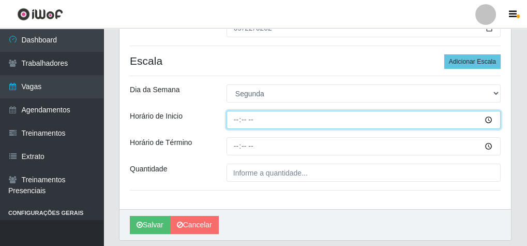
click at [232, 118] on input "Horário de Inicio" at bounding box center [364, 120] width 274 height 18
type input "07:30"
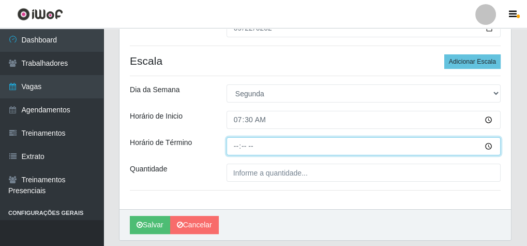
click at [233, 146] on input "Horário de Término" at bounding box center [364, 146] width 274 height 18
type input "13:30"
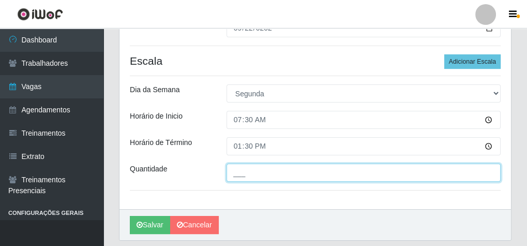
click at [240, 168] on input "___" at bounding box center [364, 173] width 274 height 18
type input "2__"
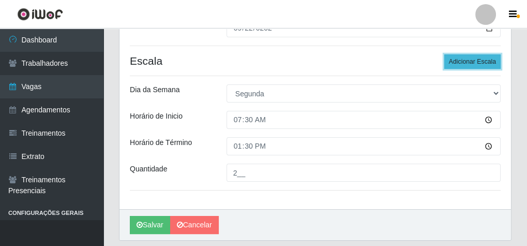
click at [471, 62] on button "Adicionar Escala" at bounding box center [472, 61] width 56 height 14
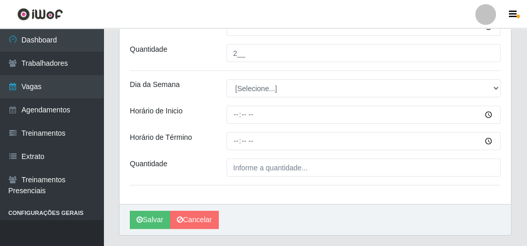
scroll to position [311, 0]
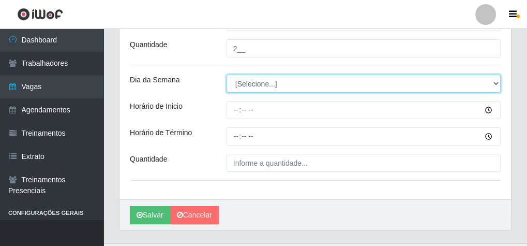
click at [232, 81] on select "[Selecione...] Segunda Terça Quarta Quinta Sexta Sábado Domingo" at bounding box center [364, 84] width 274 height 18
select select "1"
click at [227, 75] on select "[Selecione...] Segunda Terça Quarta Quinta Sexta Sábado Domingo" at bounding box center [364, 84] width 274 height 18
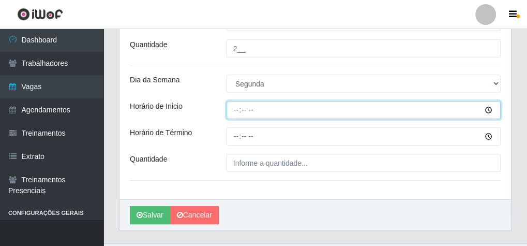
click at [239, 110] on input "Horário de Inicio" at bounding box center [364, 110] width 274 height 18
type input "08:30"
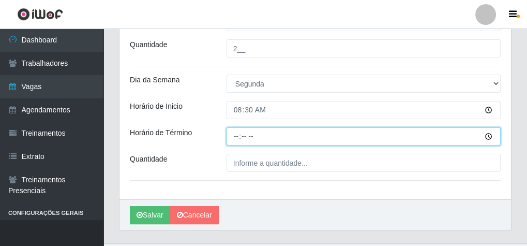
click at [235, 135] on input "Horário de Término" at bounding box center [364, 136] width 274 height 18
type input "14:30"
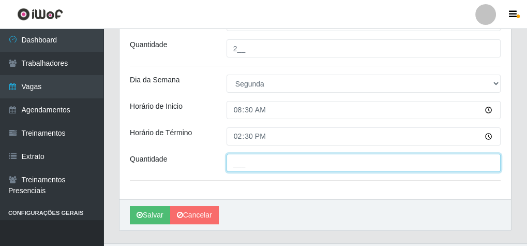
click at [253, 161] on input "___" at bounding box center [364, 163] width 274 height 18
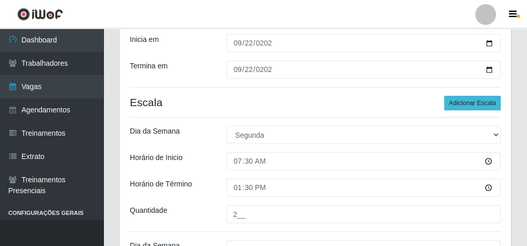
type input "1__"
click at [469, 102] on button "Adicionar Escala" at bounding box center [472, 103] width 56 height 14
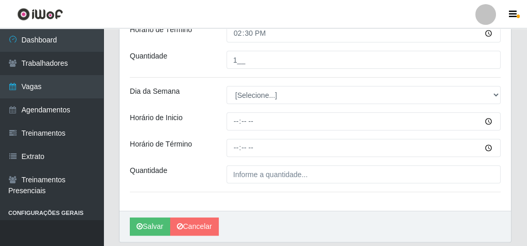
scroll to position [436, 0]
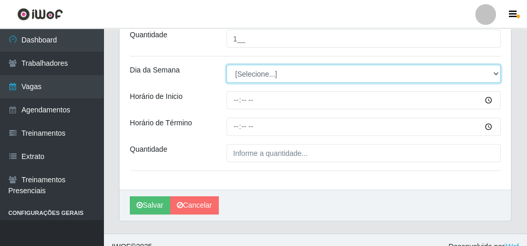
click at [251, 76] on select "[Selecione...] Segunda Terça Quarta Quinta Sexta Sábado Domingo" at bounding box center [364, 74] width 274 height 18
select select "1"
click at [227, 65] on select "[Selecione...] Segunda Terça Quarta Quinta Sexta Sábado Domingo" at bounding box center [364, 74] width 274 height 18
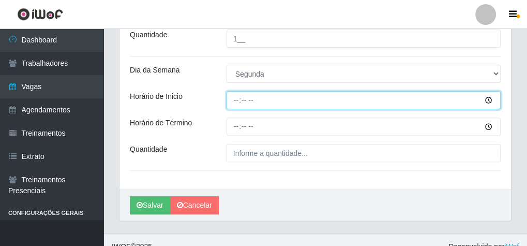
click at [236, 97] on input "Horário de Inicio" at bounding box center [364, 100] width 274 height 18
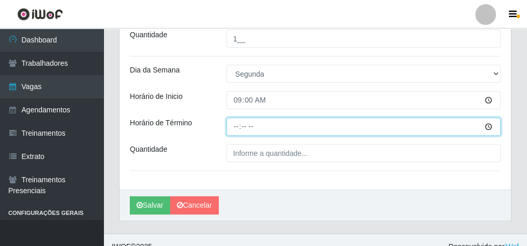
click at [234, 123] on input "Horário de Término" at bounding box center [364, 126] width 274 height 18
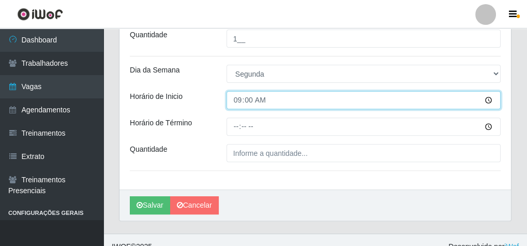
click at [241, 102] on input "09:00" at bounding box center [364, 100] width 274 height 18
type input "14:00"
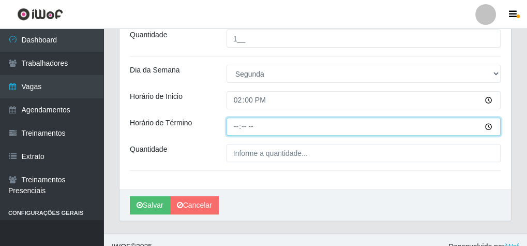
click at [232, 127] on input "Horário de Término" at bounding box center [364, 126] width 274 height 18
type input "20:00"
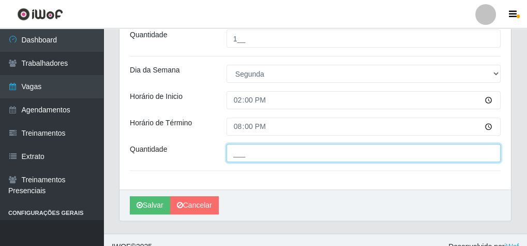
click at [238, 147] on input "___" at bounding box center [364, 153] width 274 height 18
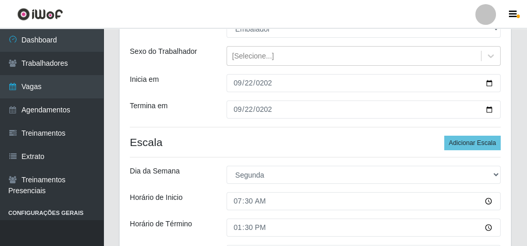
scroll to position [105, 0]
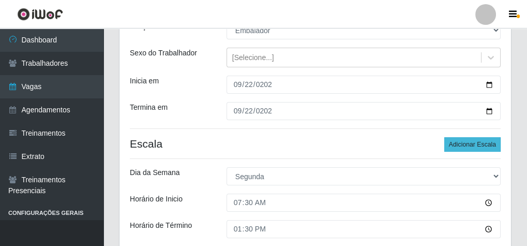
type input "2__"
click at [471, 144] on button "Adicionar Escala" at bounding box center [472, 144] width 56 height 14
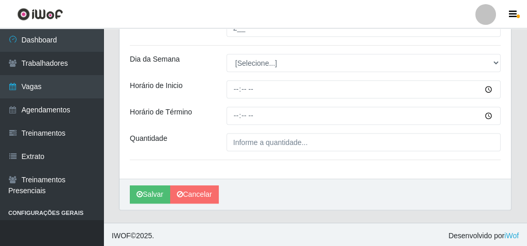
scroll to position [561, 0]
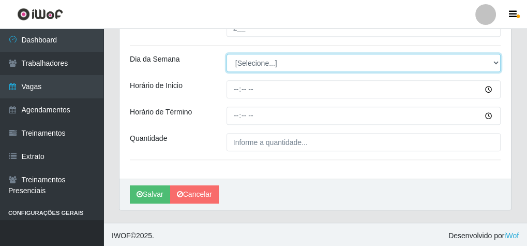
click at [258, 62] on select "[Selecione...] Segunda Terça Quarta Quinta Sexta Sábado Domingo" at bounding box center [364, 63] width 274 height 18
select select "1"
click at [227, 54] on select "[Selecione...] Segunda Terça Quarta Quinta Sexta Sábado Domingo" at bounding box center [364, 63] width 274 height 18
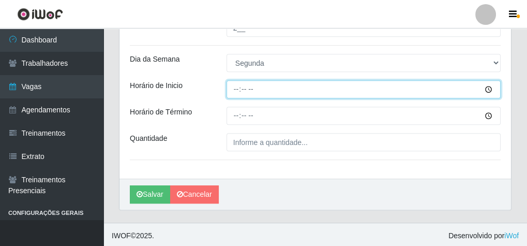
click at [240, 90] on input "Horário de Inicio" at bounding box center [364, 89] width 274 height 18
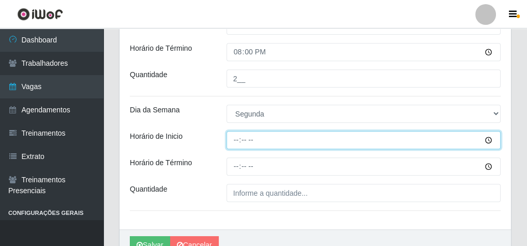
scroll to position [519, 0]
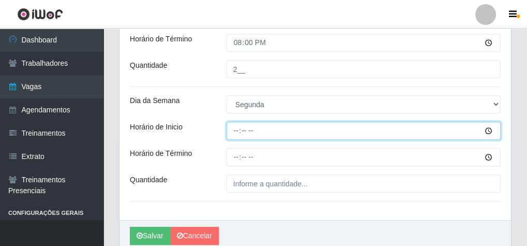
type input "15:00"
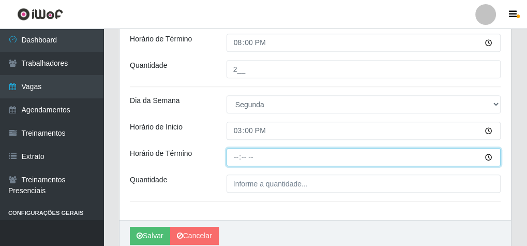
click at [238, 155] on input "Horário de Término" at bounding box center [364, 157] width 274 height 18
type input "20:10"
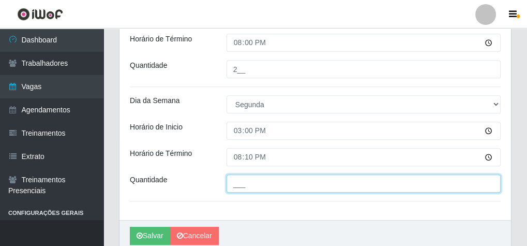
click at [245, 180] on input "___" at bounding box center [364, 183] width 274 height 18
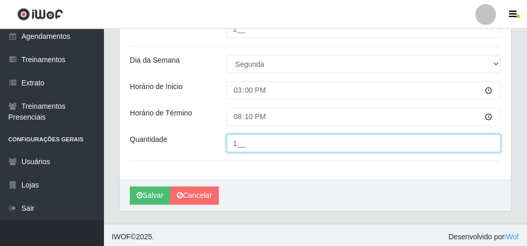
scroll to position [561, 0]
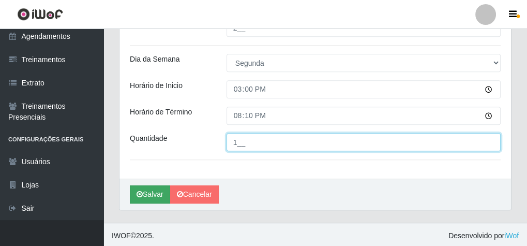
type input "1__"
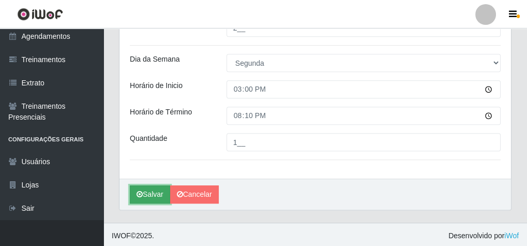
click at [142, 191] on button "Salvar" at bounding box center [150, 194] width 40 height 18
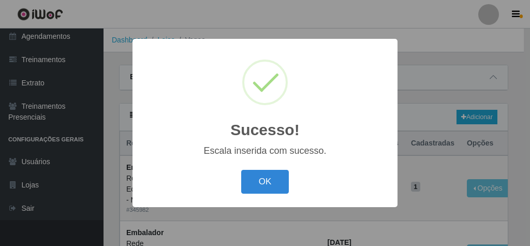
drag, startPoint x: 265, startPoint y: 184, endPoint x: 237, endPoint y: 234, distance: 57.2
click at [264, 187] on button "OK" at bounding box center [265, 182] width 48 height 24
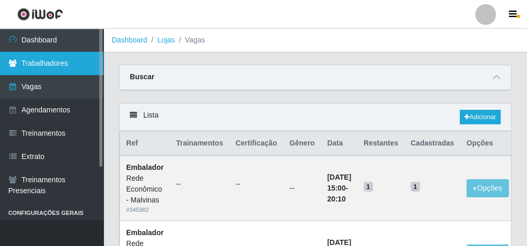
click at [86, 41] on link "Dashboard" at bounding box center [51, 39] width 103 height 23
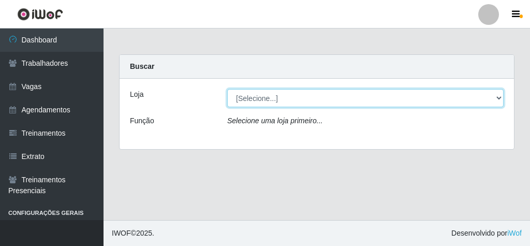
click at [269, 97] on select "[Selecione...] Rede Econômico - Malvinas Rede Econômico - Prata" at bounding box center [365, 98] width 276 height 18
click at [266, 99] on select "[Selecione...] Rede Econômico - Malvinas Rede Econômico - Prata" at bounding box center [365, 98] width 276 height 18
select select "194"
click at [227, 89] on select "[Selecione...] Rede Econômico - Malvinas Rede Econômico - Prata" at bounding box center [365, 98] width 276 height 18
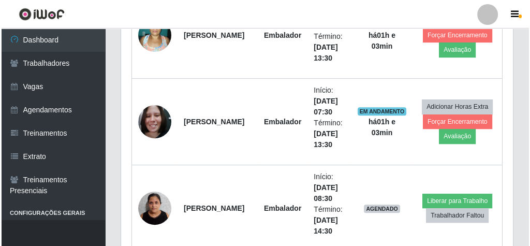
scroll to position [544, 0]
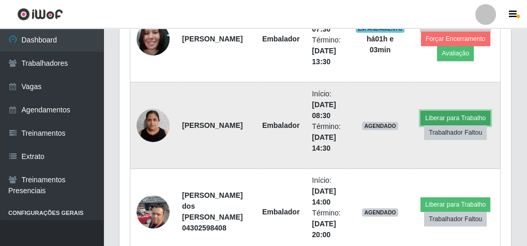
click at [439, 116] on button "Liberar para Trabalho" at bounding box center [456, 118] width 70 height 14
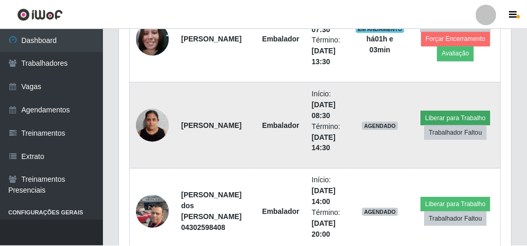
scroll to position [214, 388]
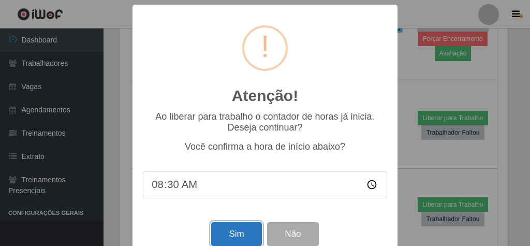
click at [240, 227] on button "Sim" at bounding box center [236, 234] width 50 height 24
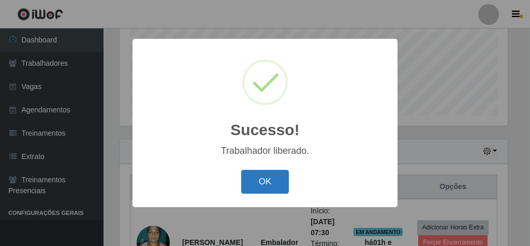
click at [264, 185] on button "OK" at bounding box center [265, 182] width 48 height 24
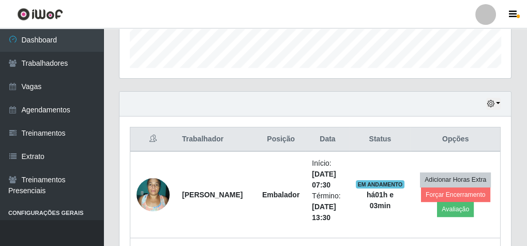
scroll to position [296, 0]
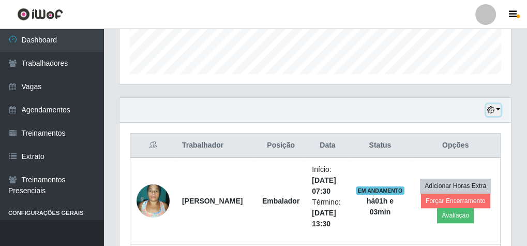
click at [499, 109] on button "button" at bounding box center [493, 110] width 14 height 12
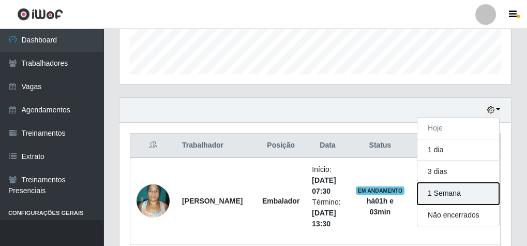
click at [455, 188] on button "1 Semana" at bounding box center [459, 194] width 82 height 22
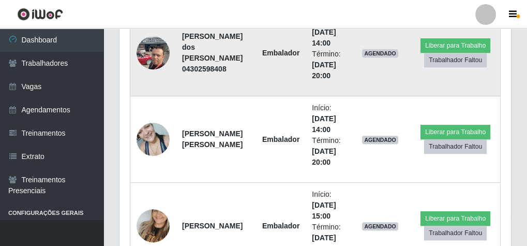
scroll to position [606, 0]
